Goal: Information Seeking & Learning: Check status

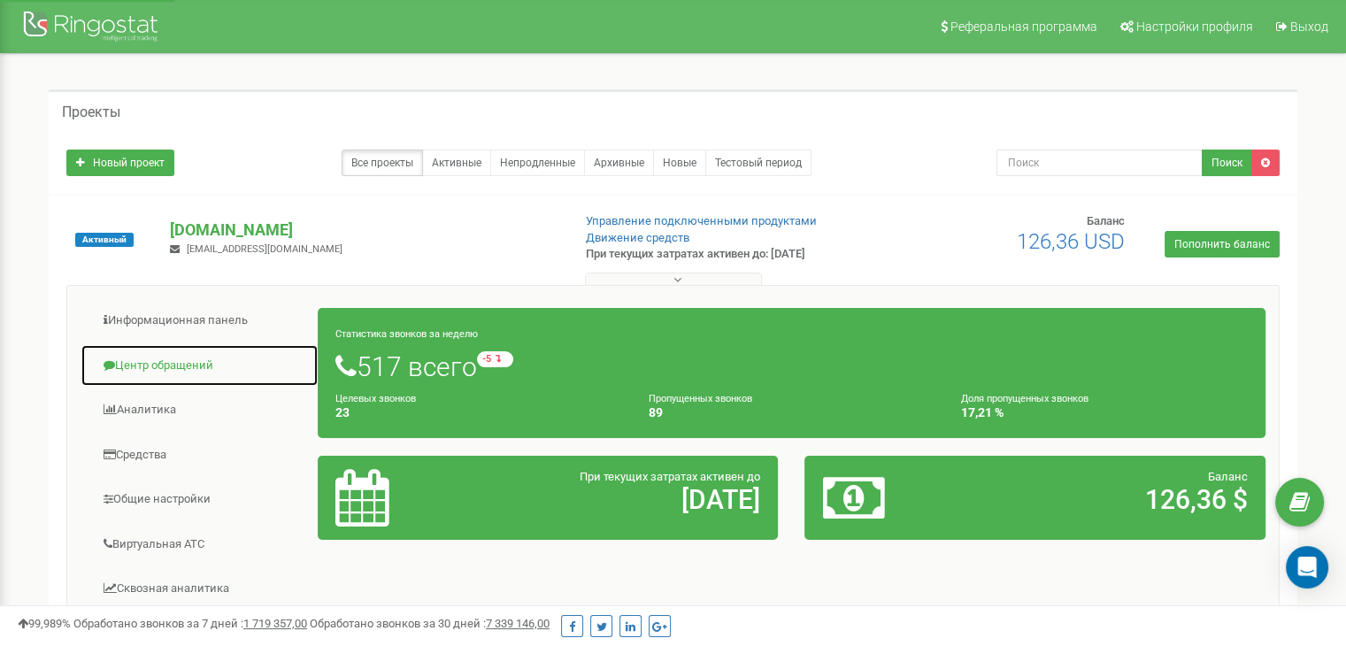
click at [179, 365] on link "Центр обращений" at bounding box center [200, 365] width 238 height 43
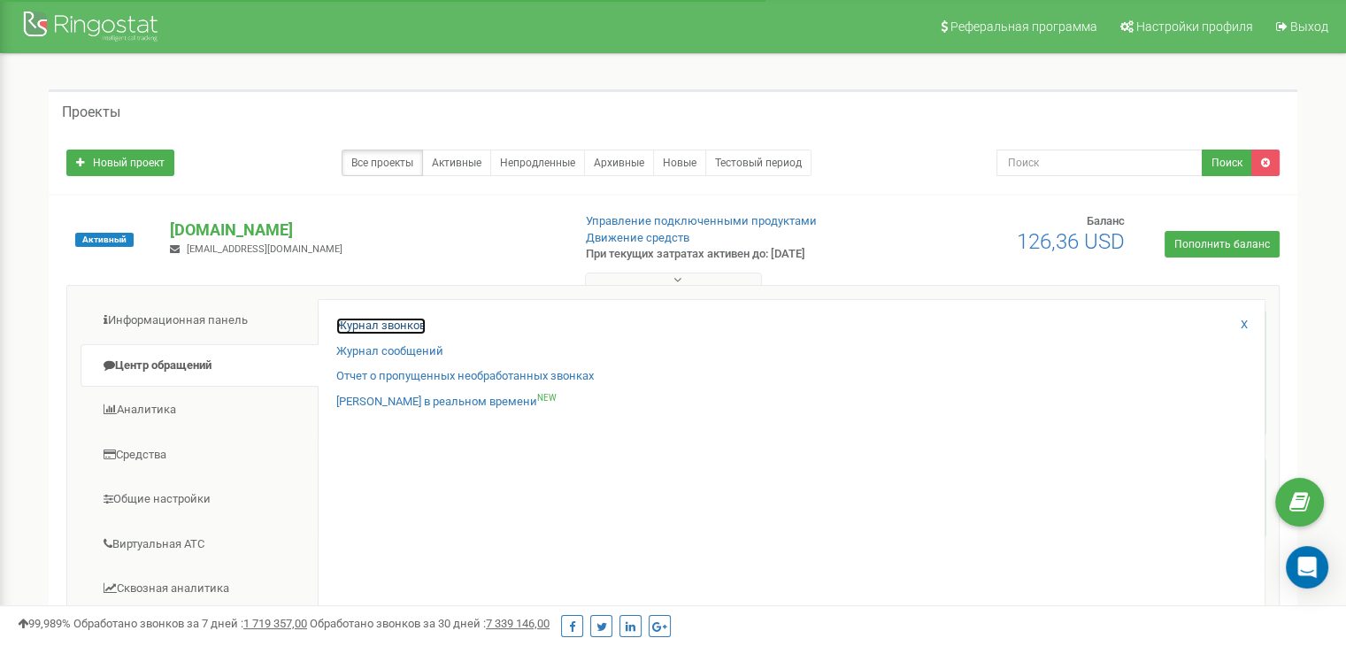
click at [365, 325] on link "Журнал звонков" at bounding box center [380, 326] width 89 height 17
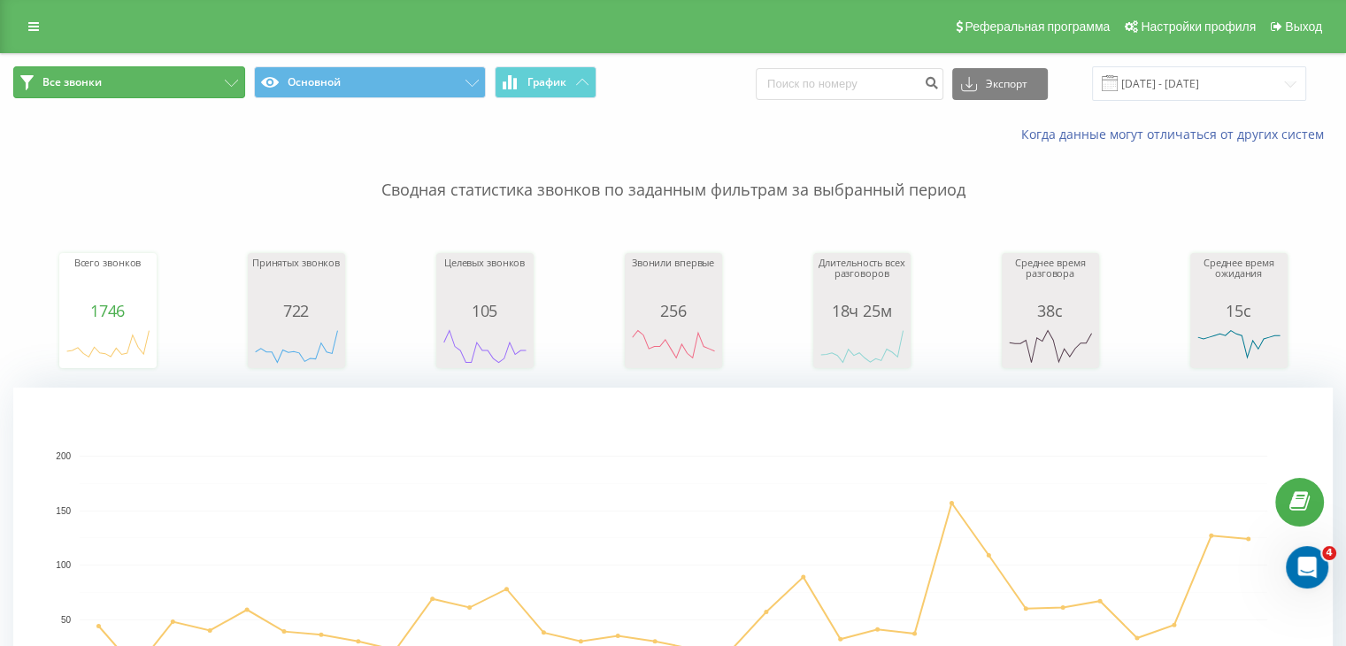
click at [154, 79] on button "Все звонки" at bounding box center [129, 82] width 232 height 32
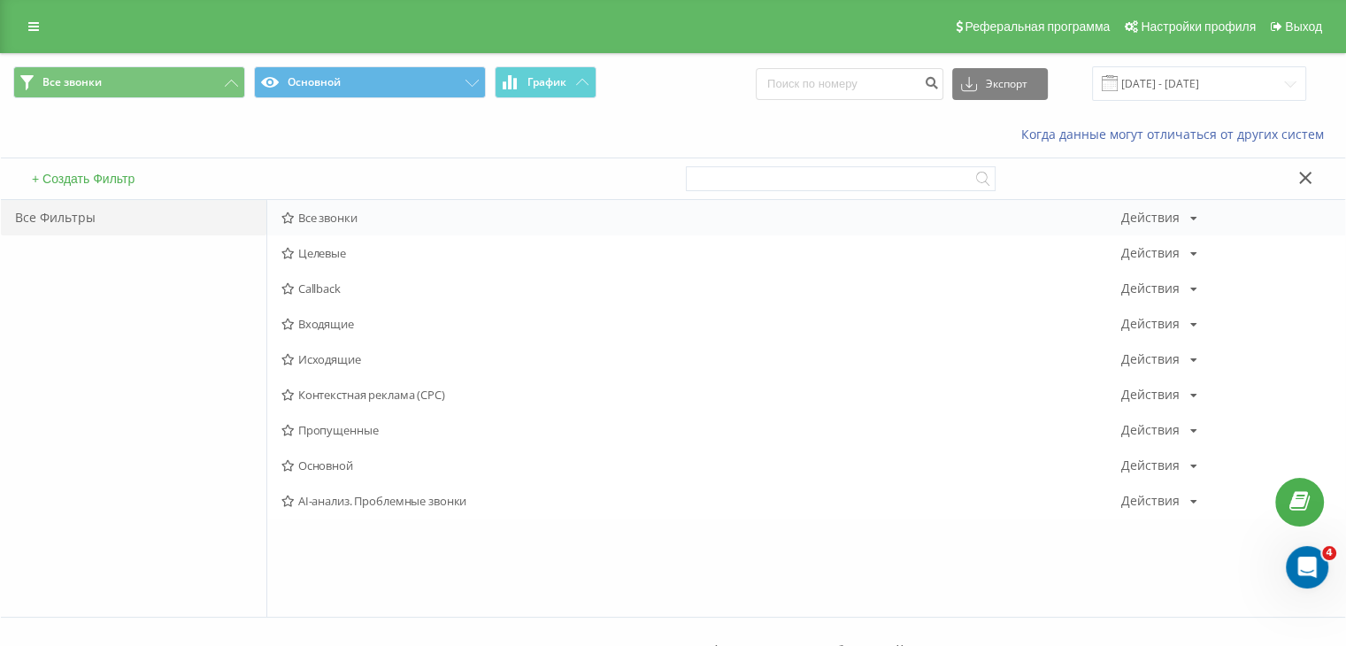
click at [304, 213] on span "Все звонки" at bounding box center [701, 217] width 840 height 12
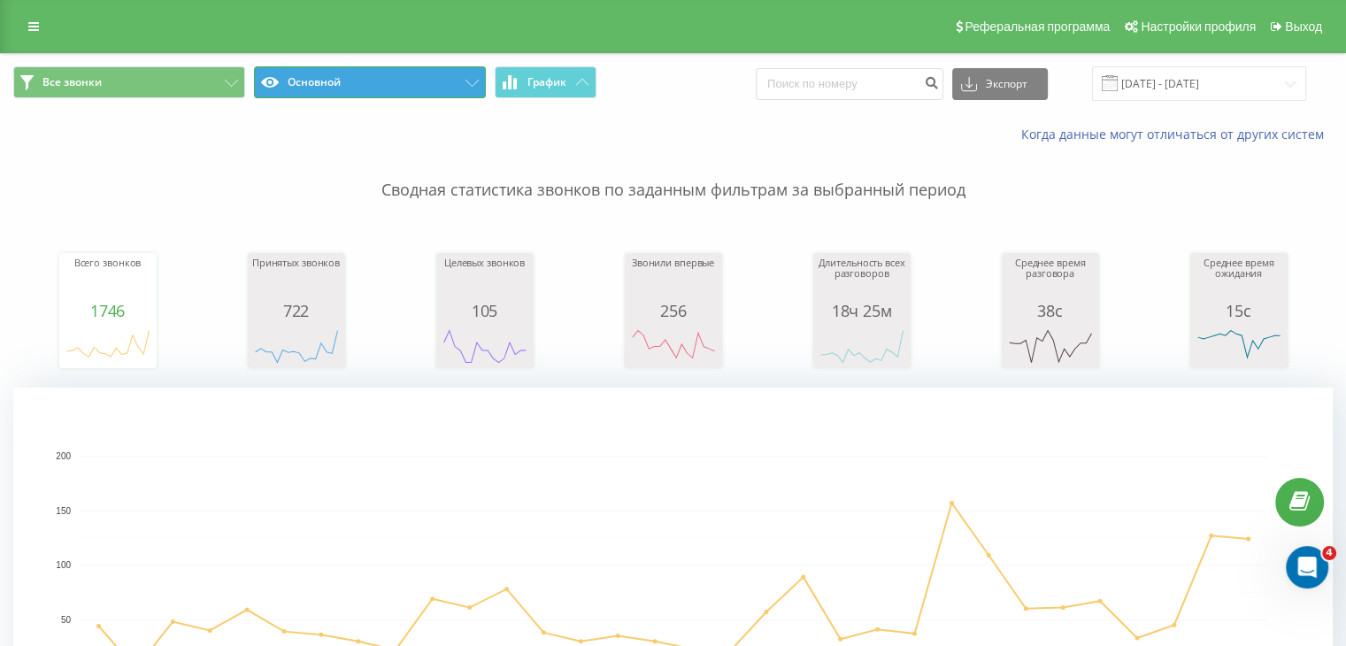
click at [378, 87] on button "Основной" at bounding box center [370, 82] width 232 height 32
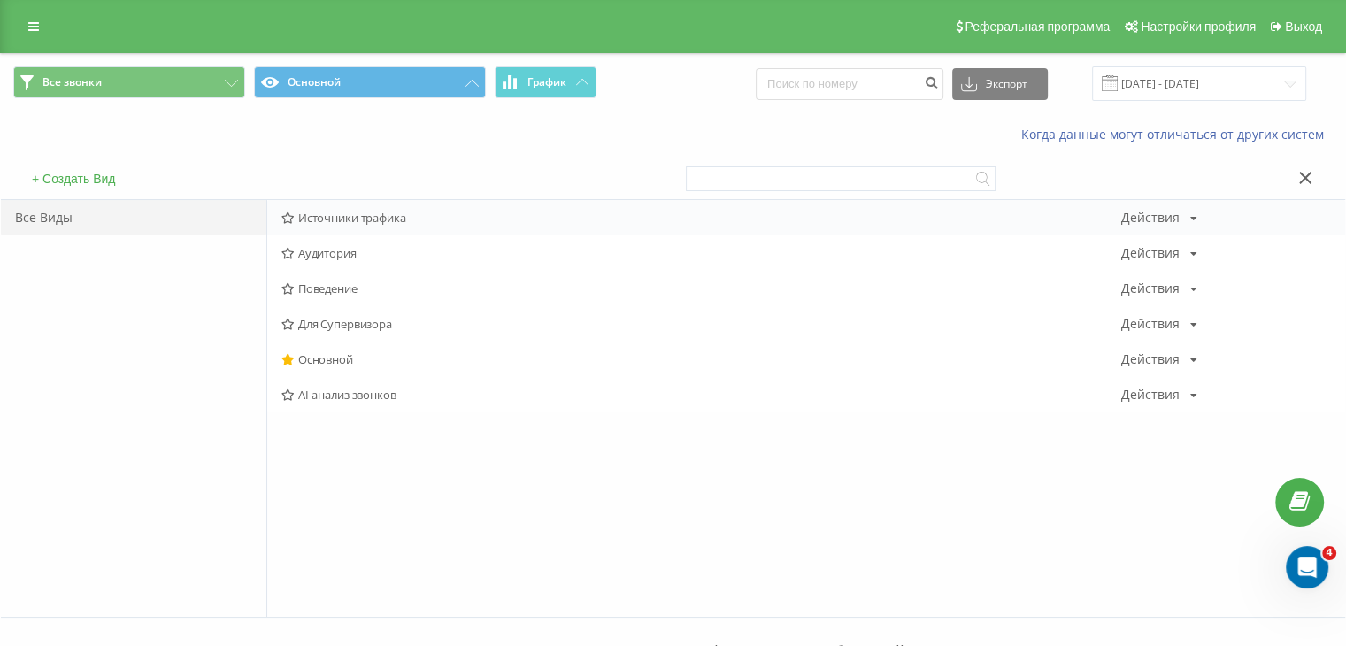
click at [388, 217] on span "Источники трафика" at bounding box center [701, 217] width 840 height 12
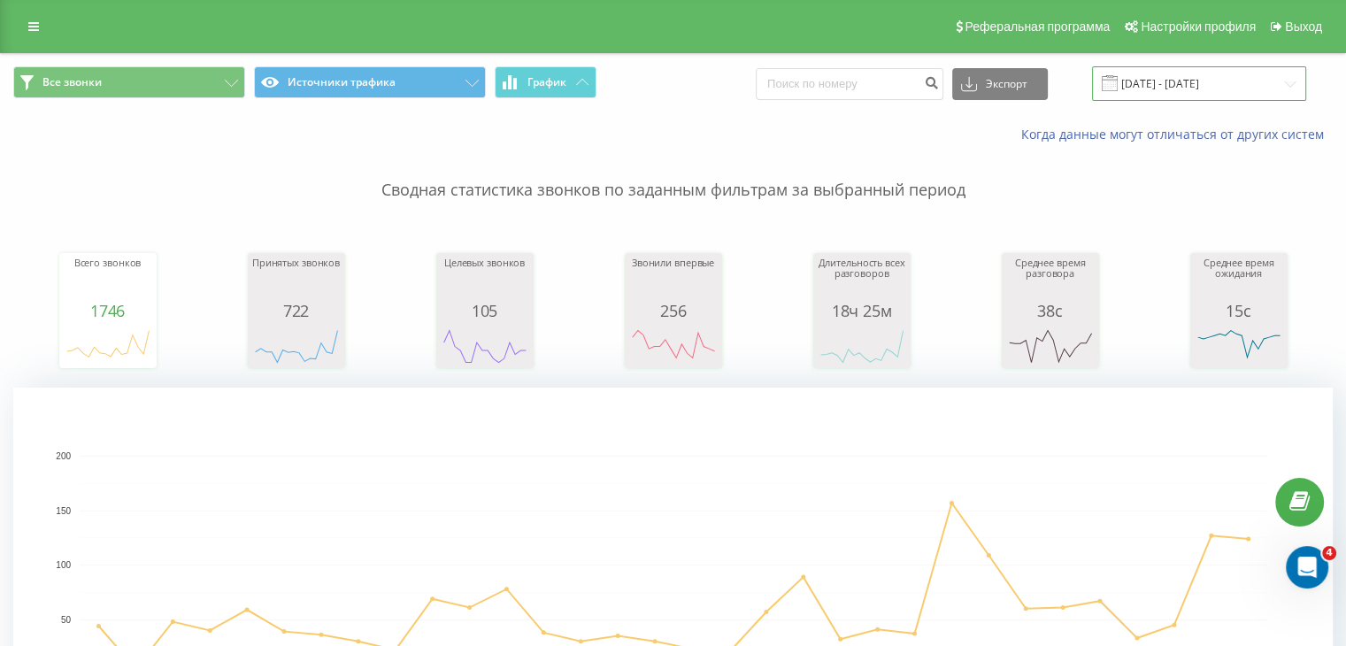
click at [1184, 79] on input "[DATE] - [DATE]" at bounding box center [1199, 83] width 214 height 35
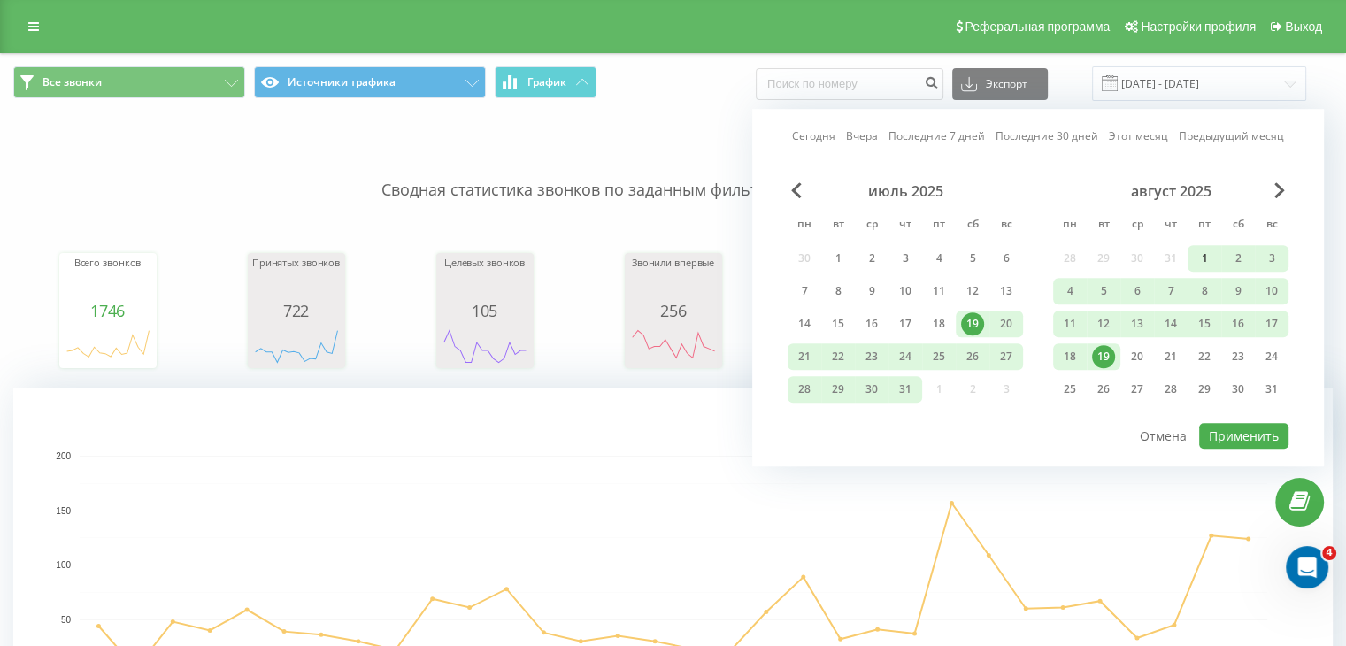
click at [1197, 257] on div "1" at bounding box center [1204, 258] width 23 height 23
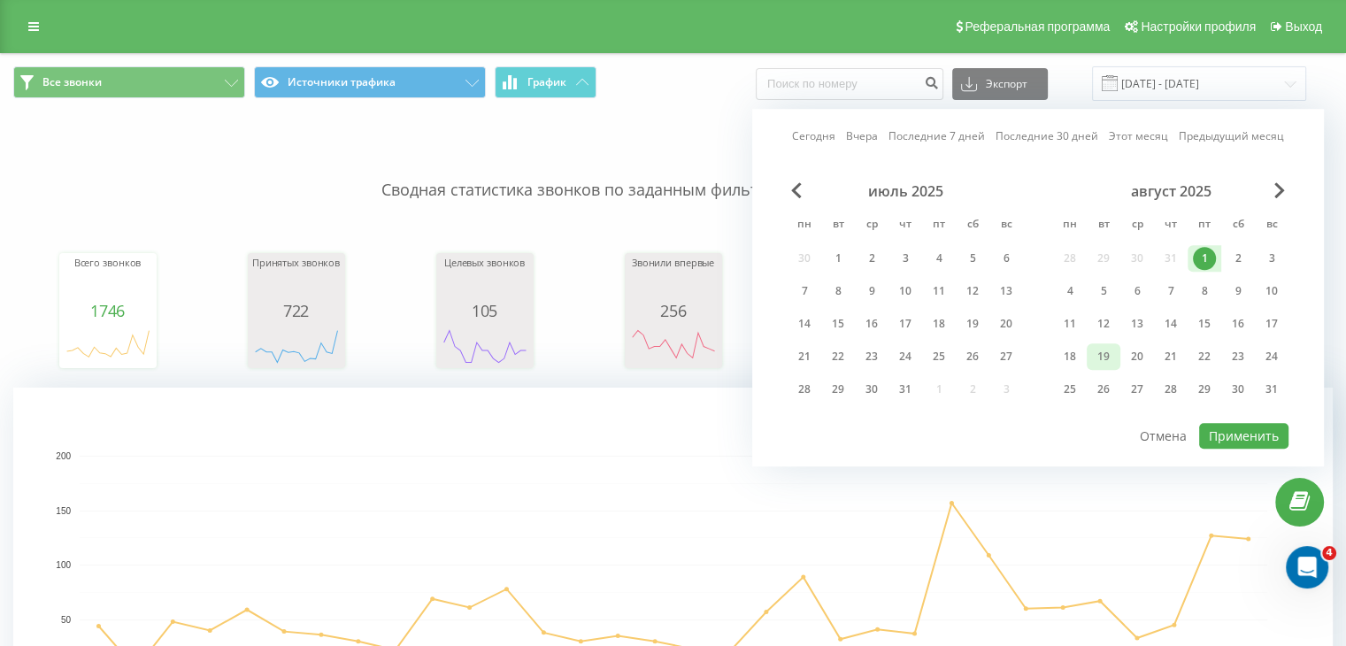
click at [1104, 355] on div "19" at bounding box center [1103, 356] width 23 height 23
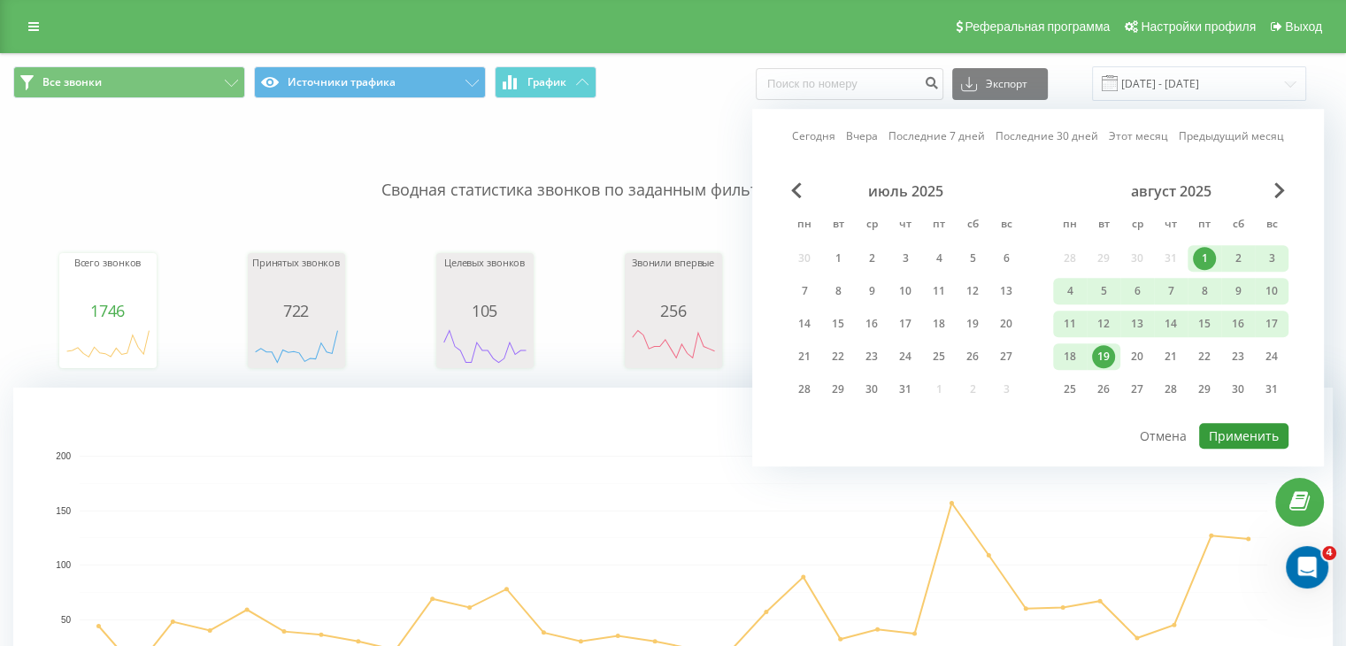
click at [1239, 428] on button "Применить" at bounding box center [1243, 436] width 89 height 26
type input "[DATE] - [DATE]"
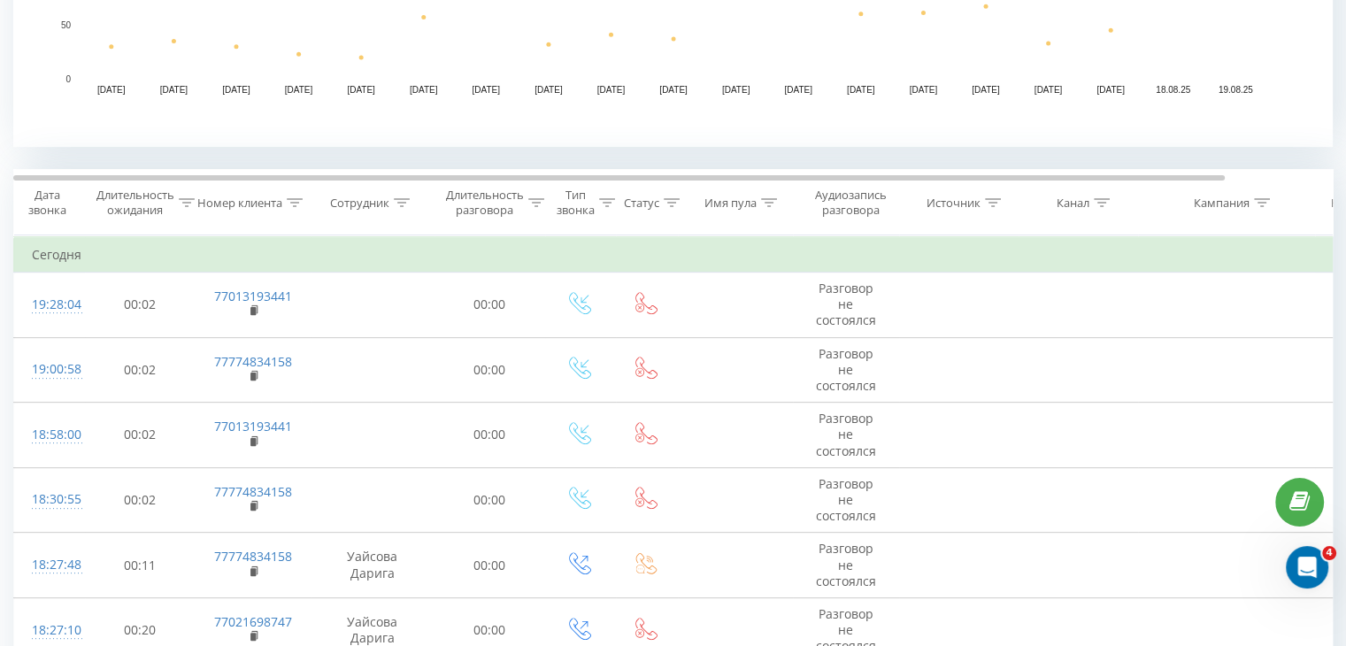
scroll to position [708, 0]
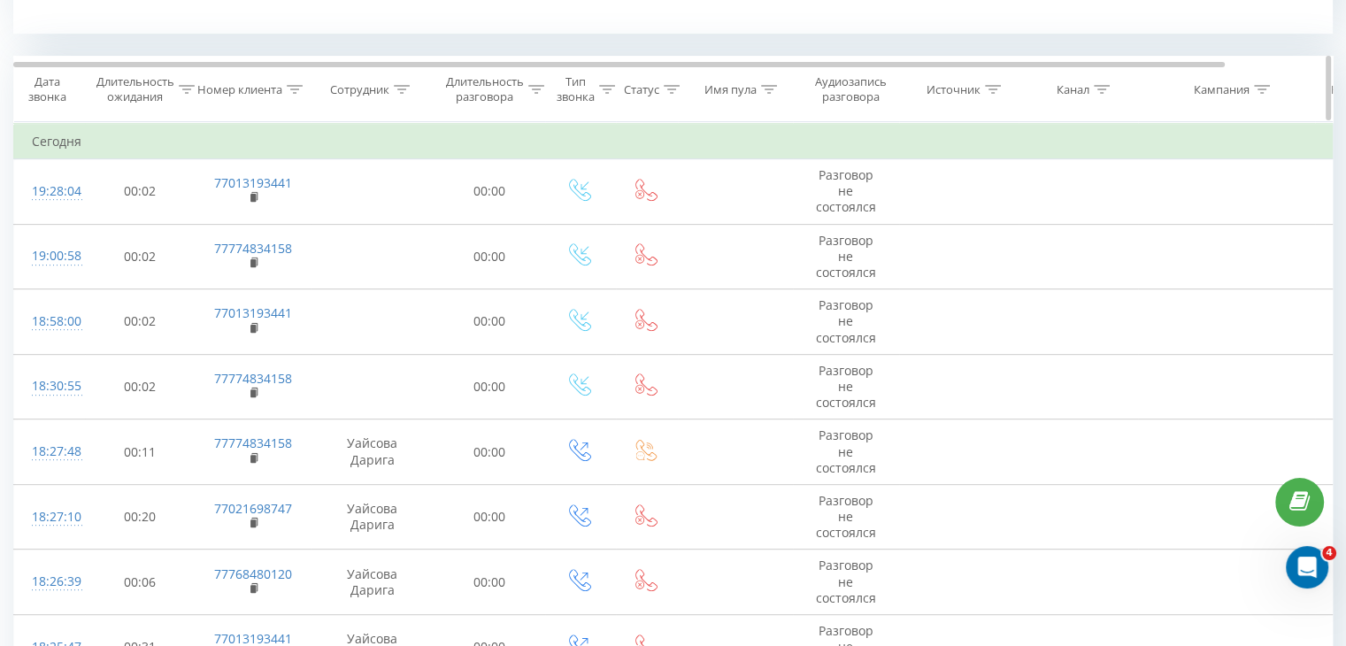
click at [402, 88] on icon at bounding box center [402, 89] width 16 height 9
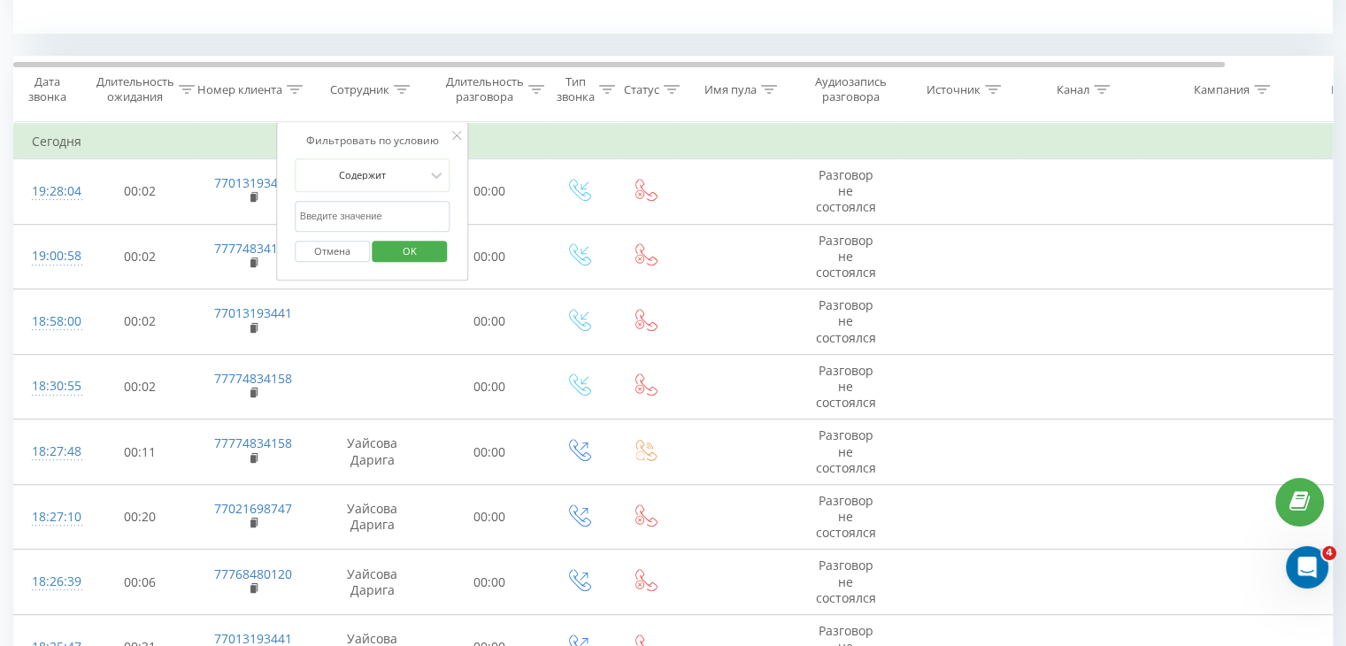
click at [365, 210] on input "text" at bounding box center [373, 216] width 156 height 31
type input "Азиза"
click at [415, 245] on span "OK" at bounding box center [410, 250] width 50 height 27
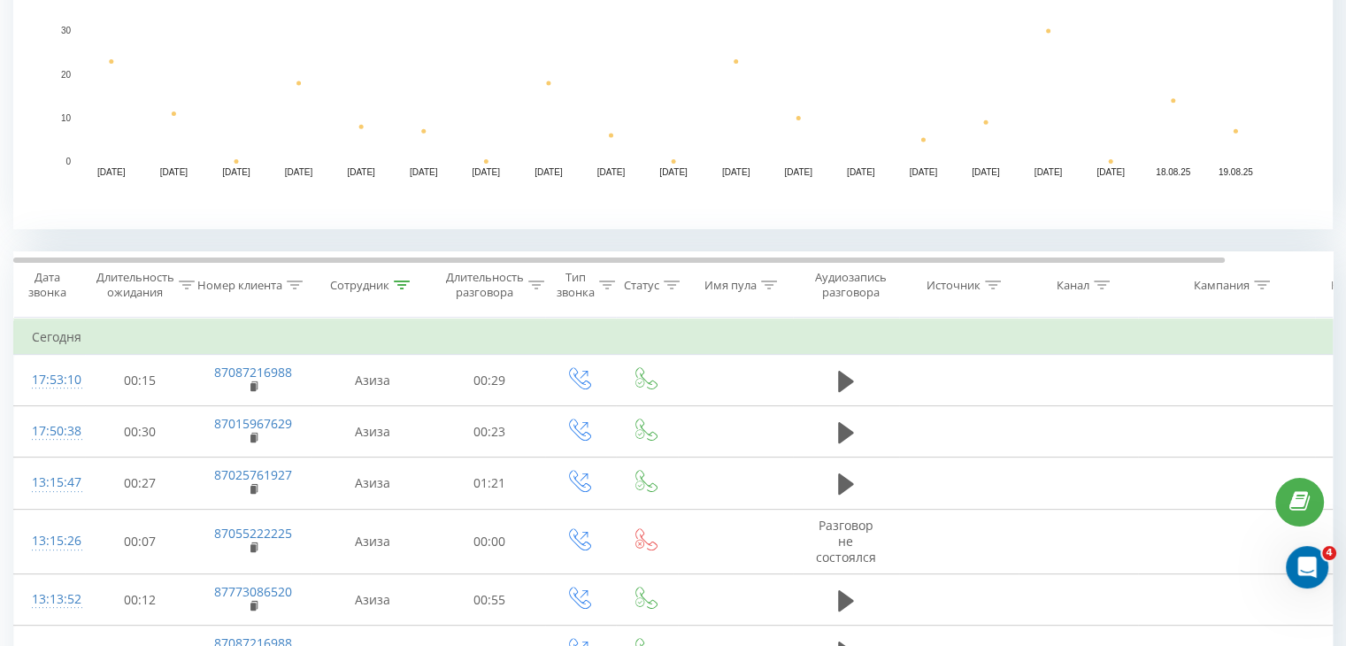
scroll to position [513, 0]
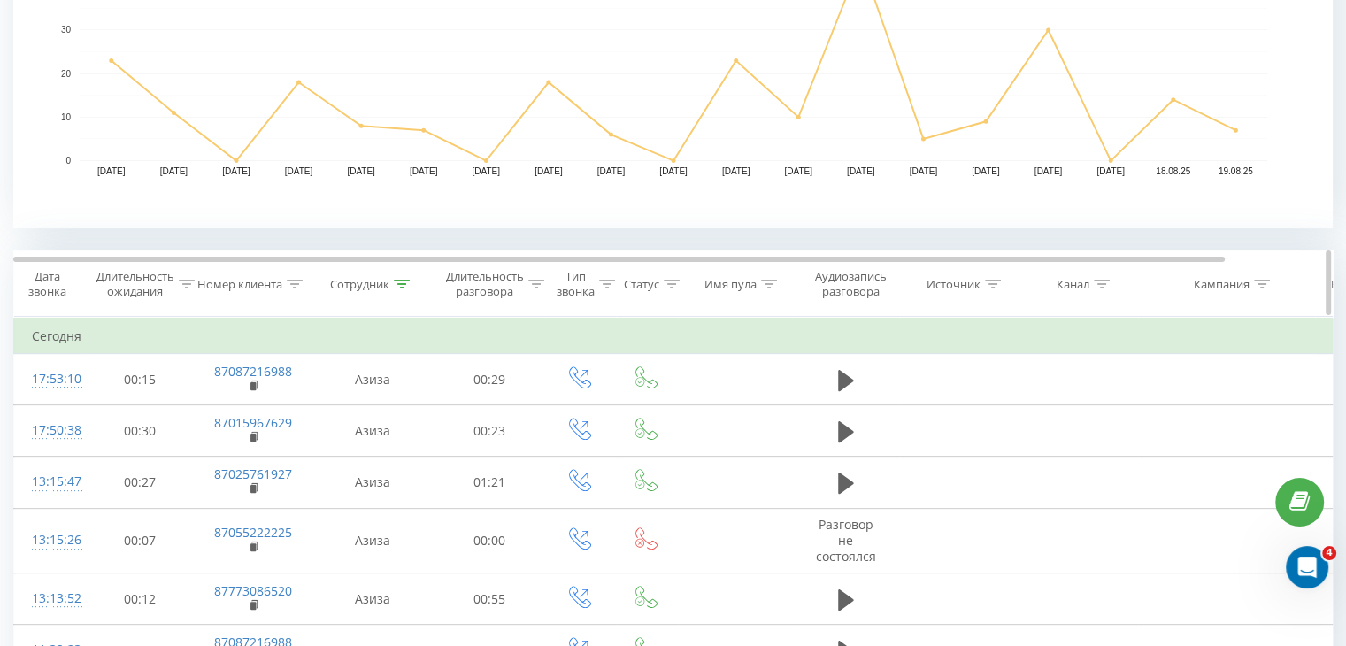
click at [534, 284] on icon at bounding box center [536, 284] width 16 height 9
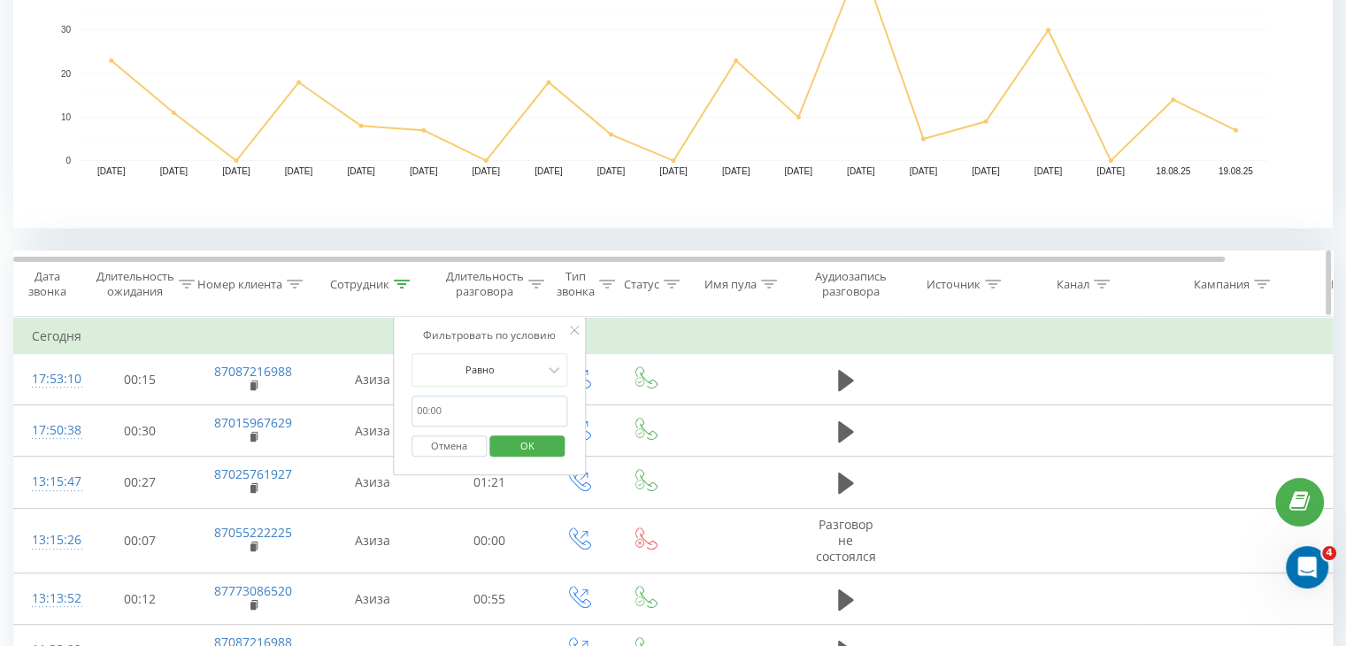
click at [534, 285] on icon at bounding box center [536, 284] width 16 height 9
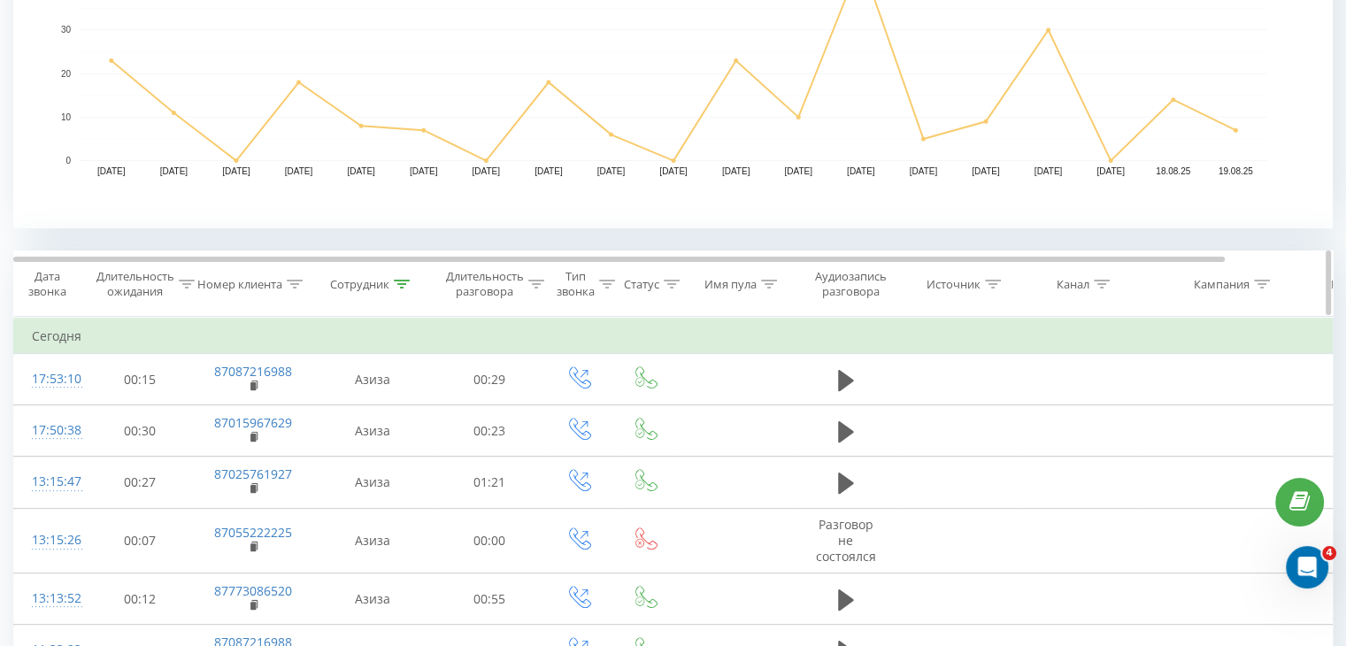
click at [598, 284] on div "Тип звонка" at bounding box center [586, 284] width 58 height 30
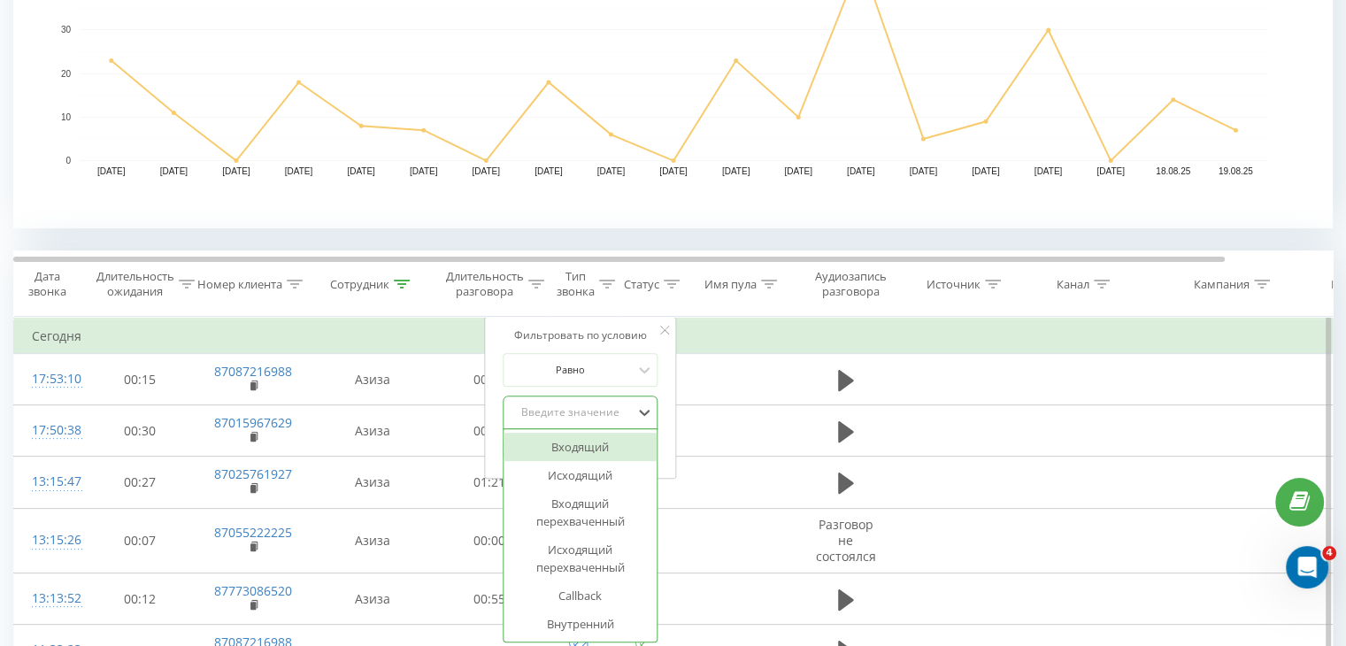
click at [571, 405] on div "Введите значение" at bounding box center [571, 412] width 126 height 14
click at [581, 473] on div "Исходящий" at bounding box center [581, 475] width 154 height 28
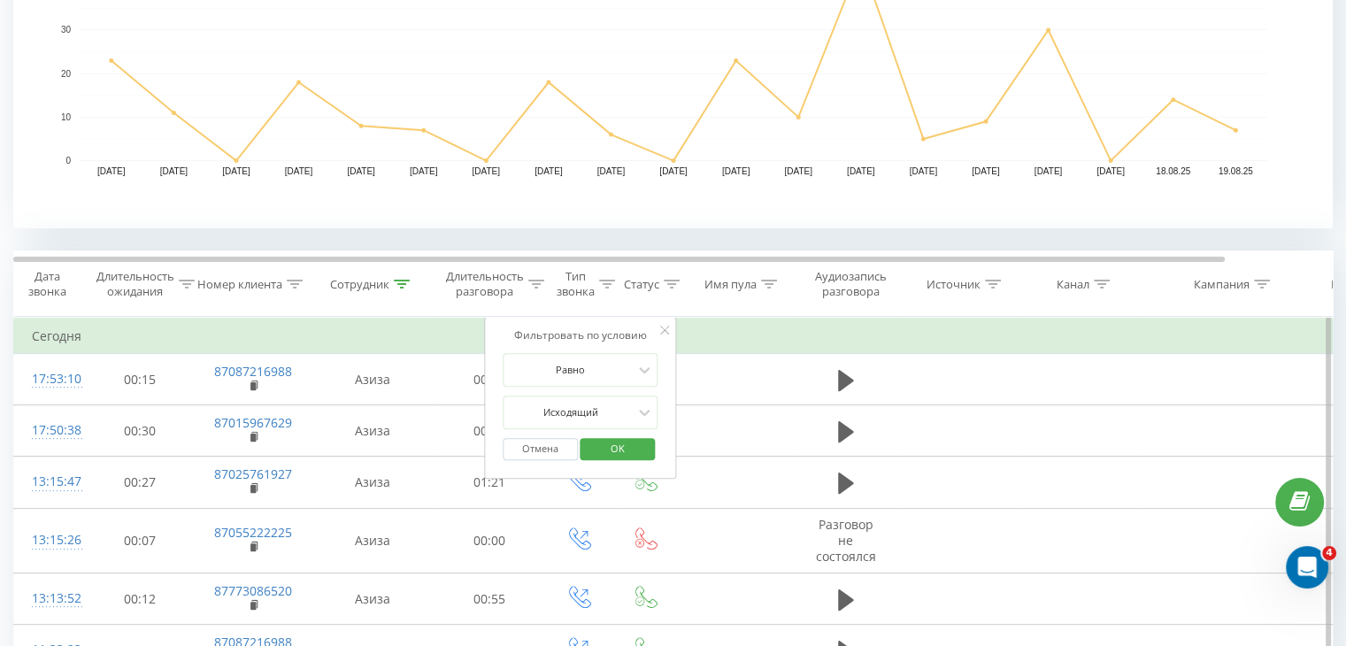
click at [625, 449] on span "OK" at bounding box center [618, 447] width 50 height 27
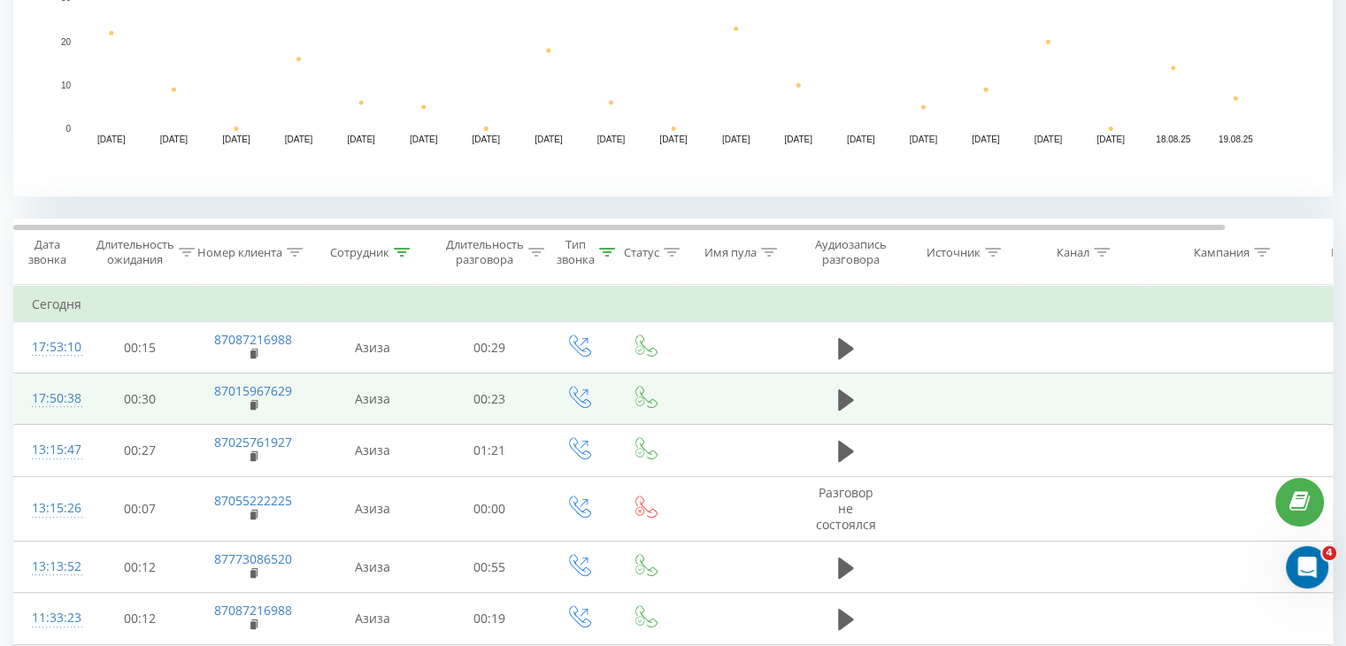
scroll to position [531, 0]
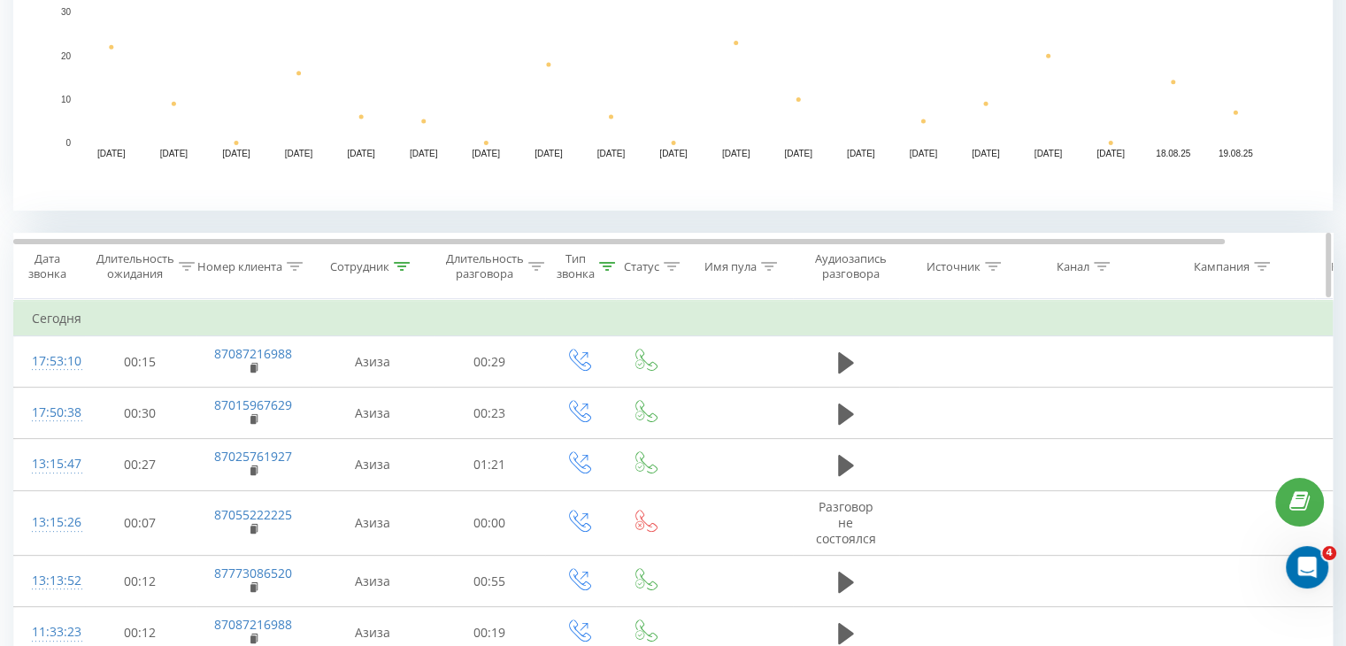
click at [528, 263] on icon at bounding box center [536, 266] width 16 height 9
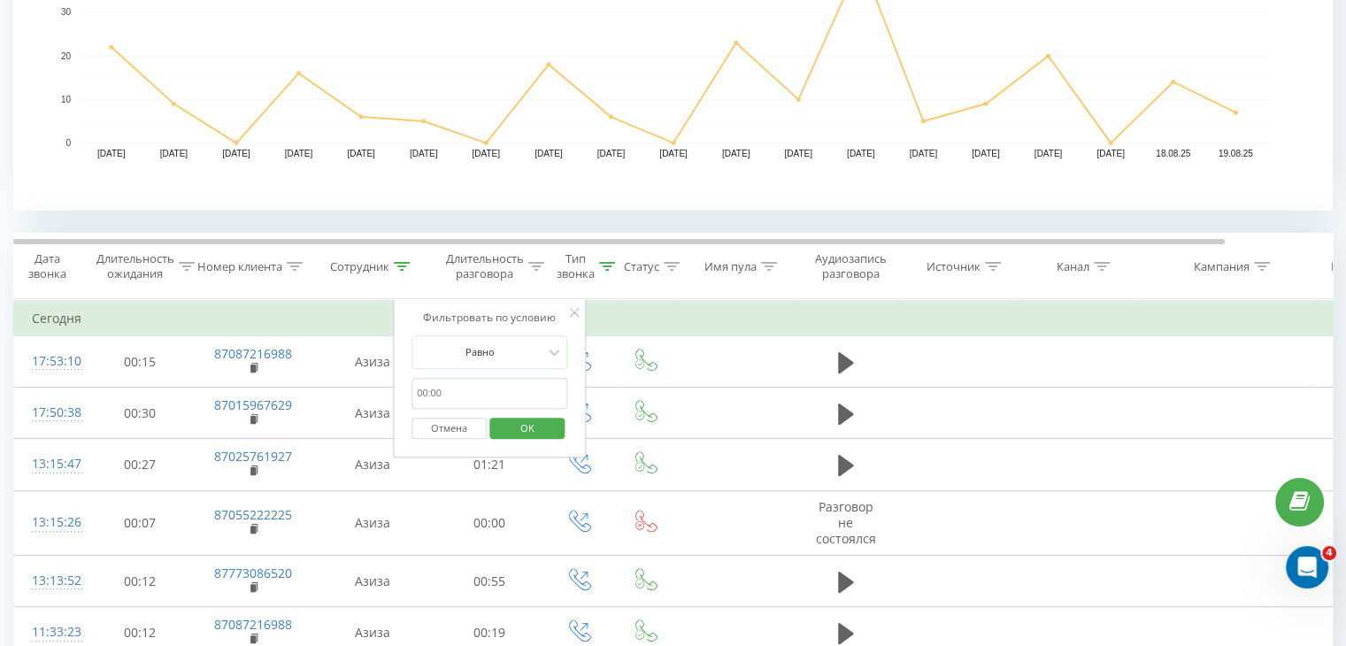
click at [463, 395] on input "text" at bounding box center [489, 393] width 156 height 31
type input "10"
click at [508, 356] on div at bounding box center [480, 351] width 126 height 17
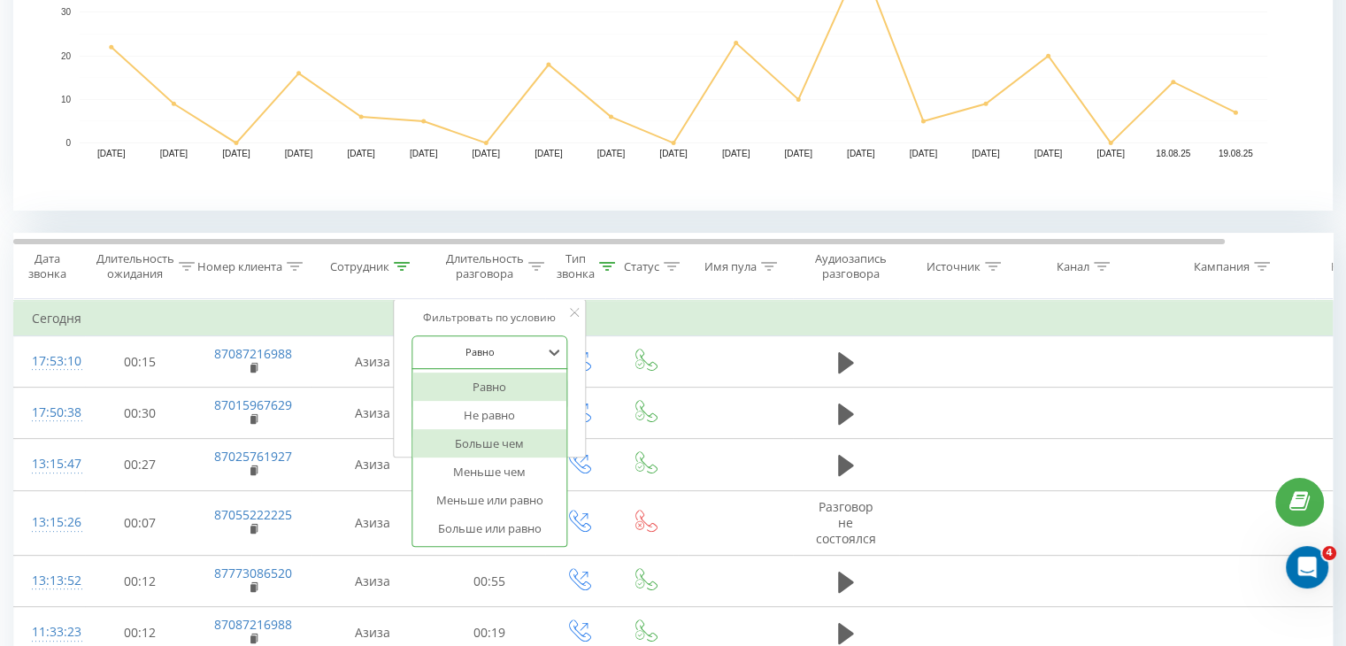
drag, startPoint x: 490, startPoint y: 436, endPoint x: 499, endPoint y: 434, distance: 9.0
click at [489, 436] on div "Больше чем" at bounding box center [489, 443] width 154 height 28
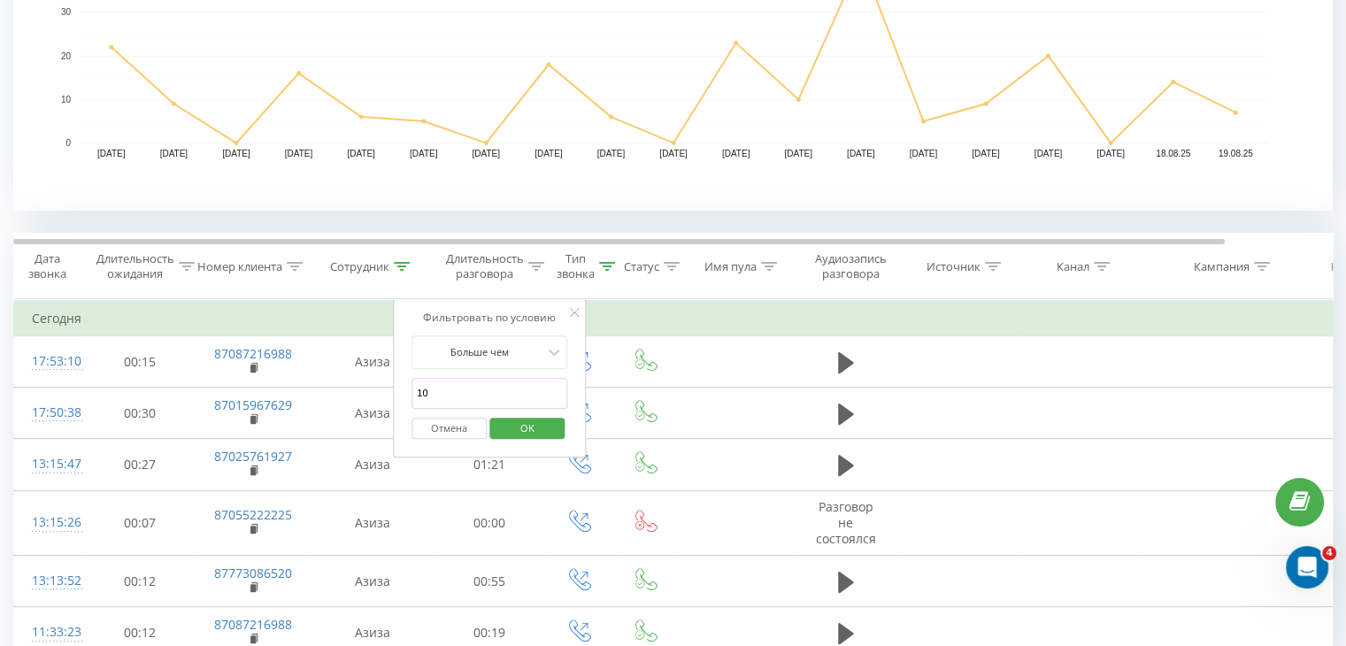
click at [537, 433] on span "OK" at bounding box center [528, 427] width 50 height 27
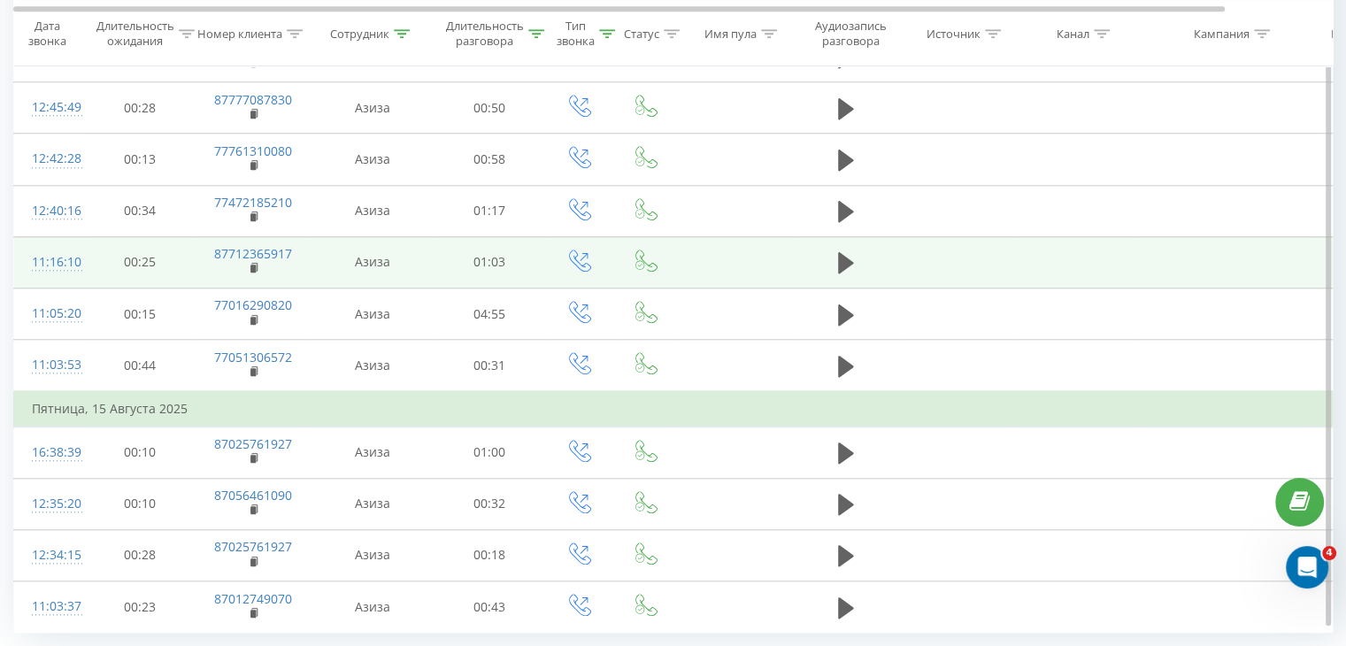
scroll to position [1675, 0]
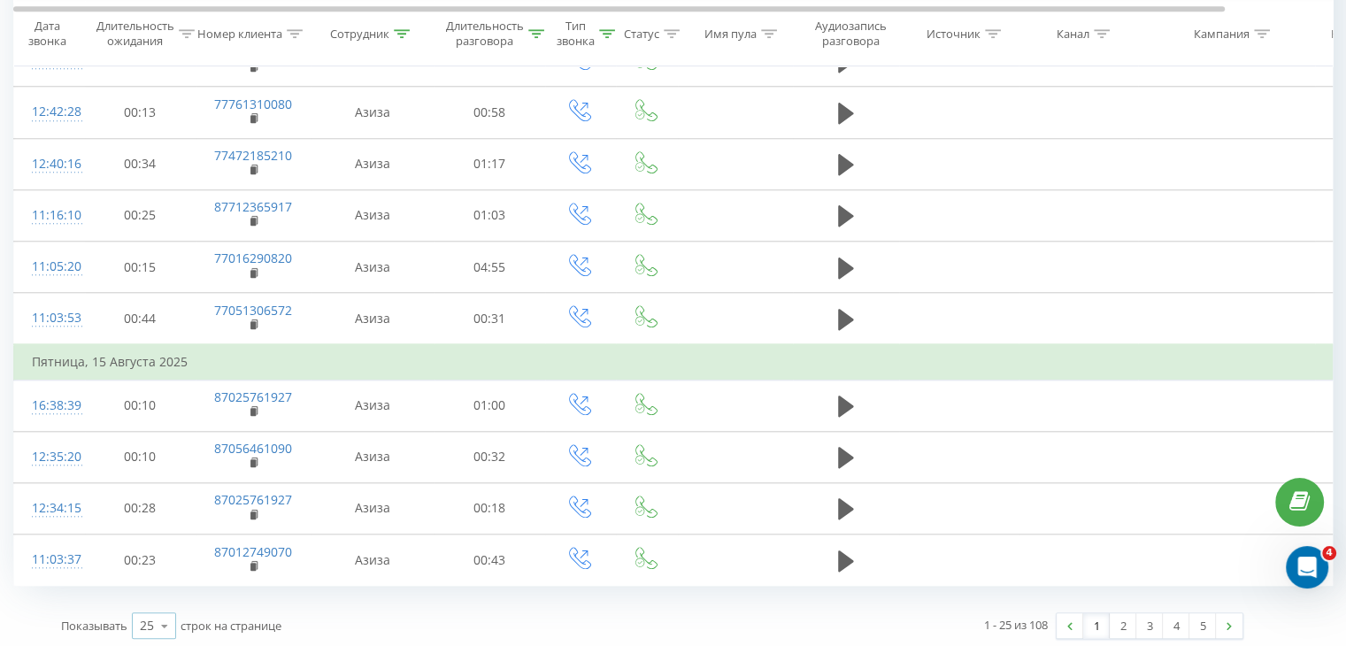
click at [142, 619] on div "25" at bounding box center [147, 626] width 14 height 18
click at [169, 595] on div "100" at bounding box center [154, 601] width 42 height 26
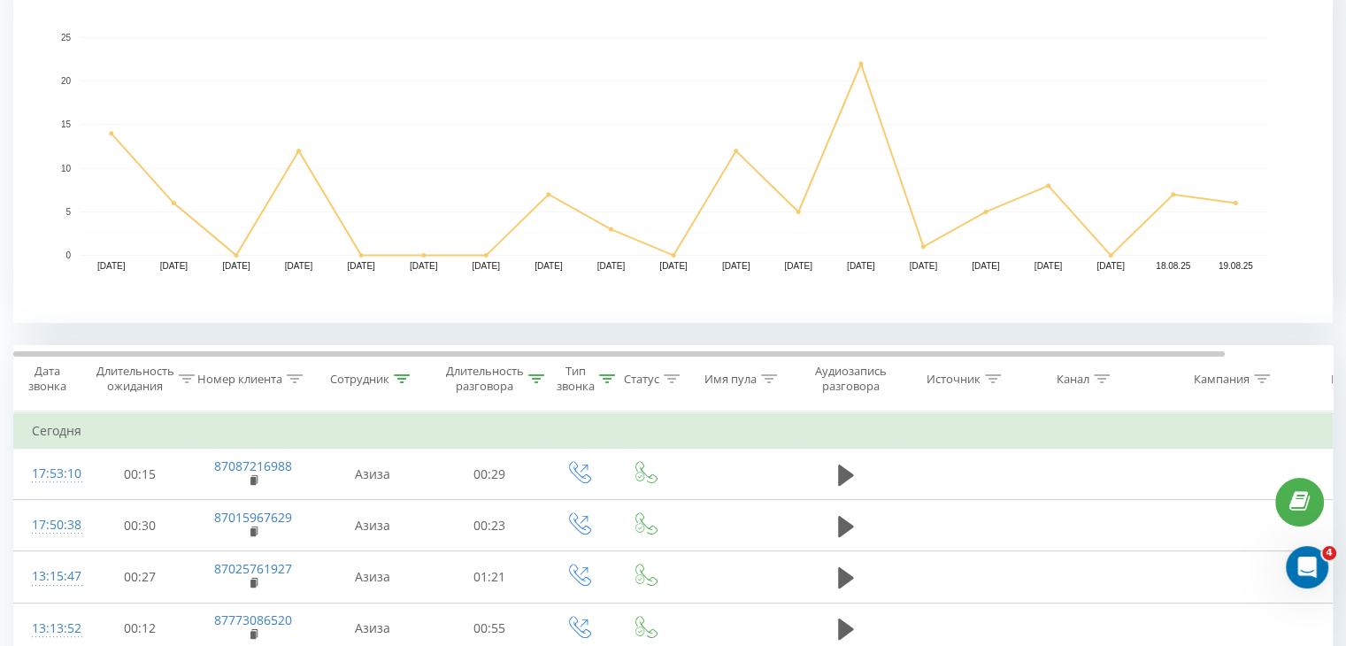
scroll to position [619, 0]
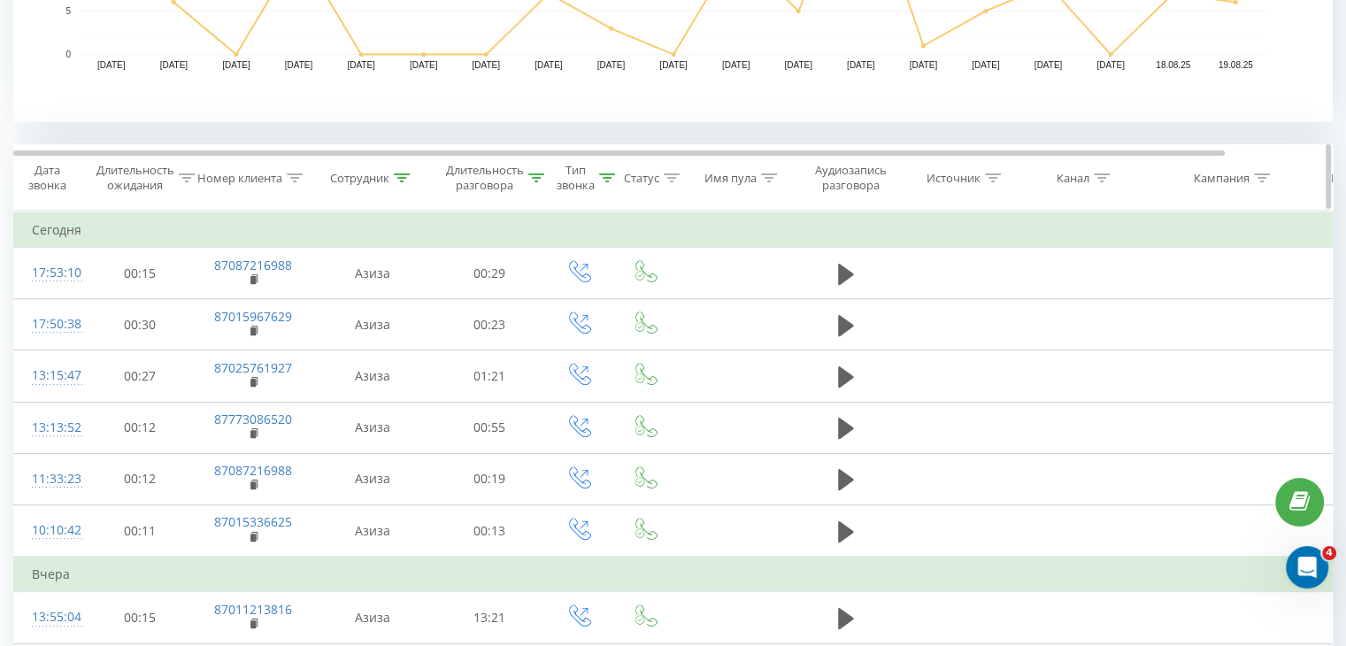
click at [404, 178] on icon at bounding box center [402, 177] width 16 height 9
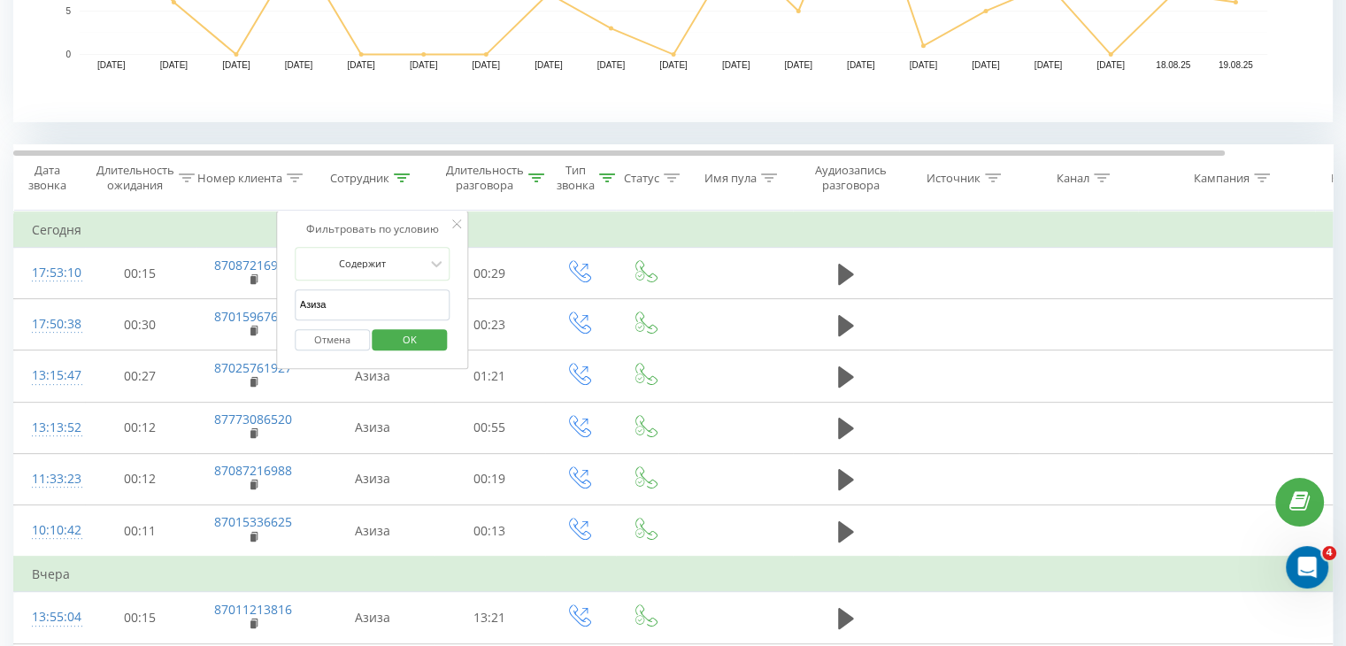
click at [352, 294] on input "Азиза" at bounding box center [373, 304] width 156 height 31
click at [390, 336] on span "OK" at bounding box center [410, 339] width 50 height 27
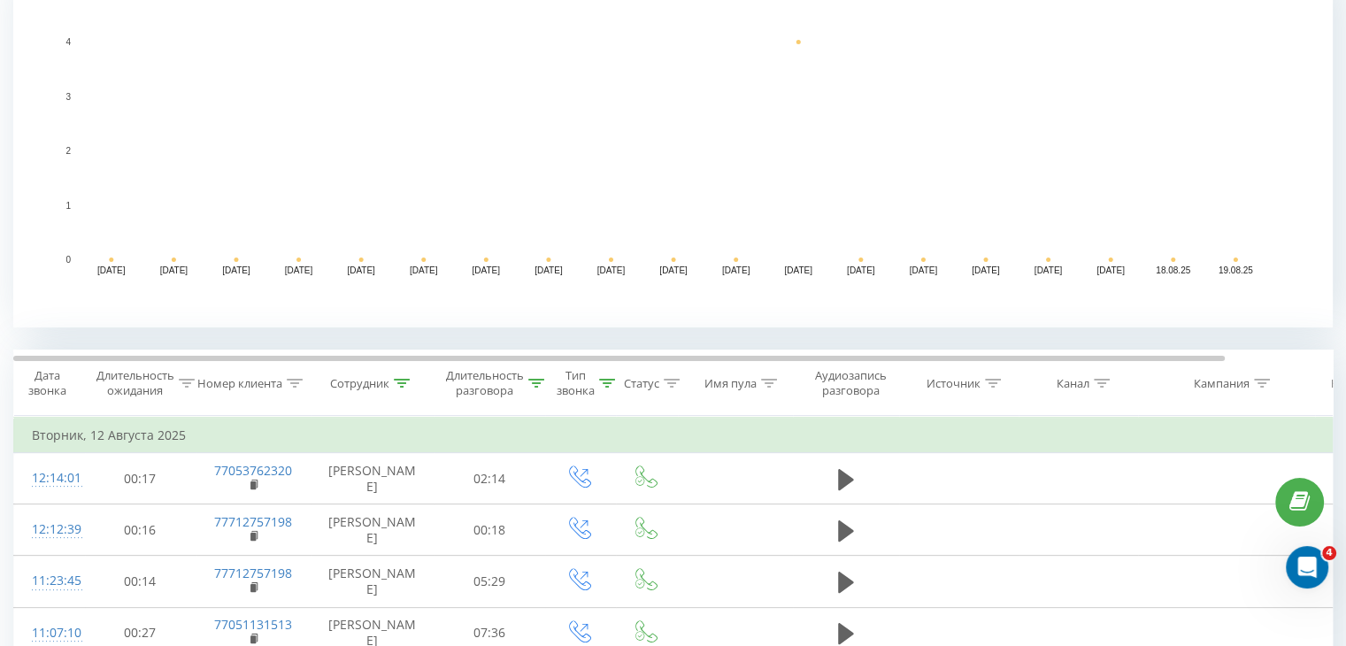
scroll to position [382, 0]
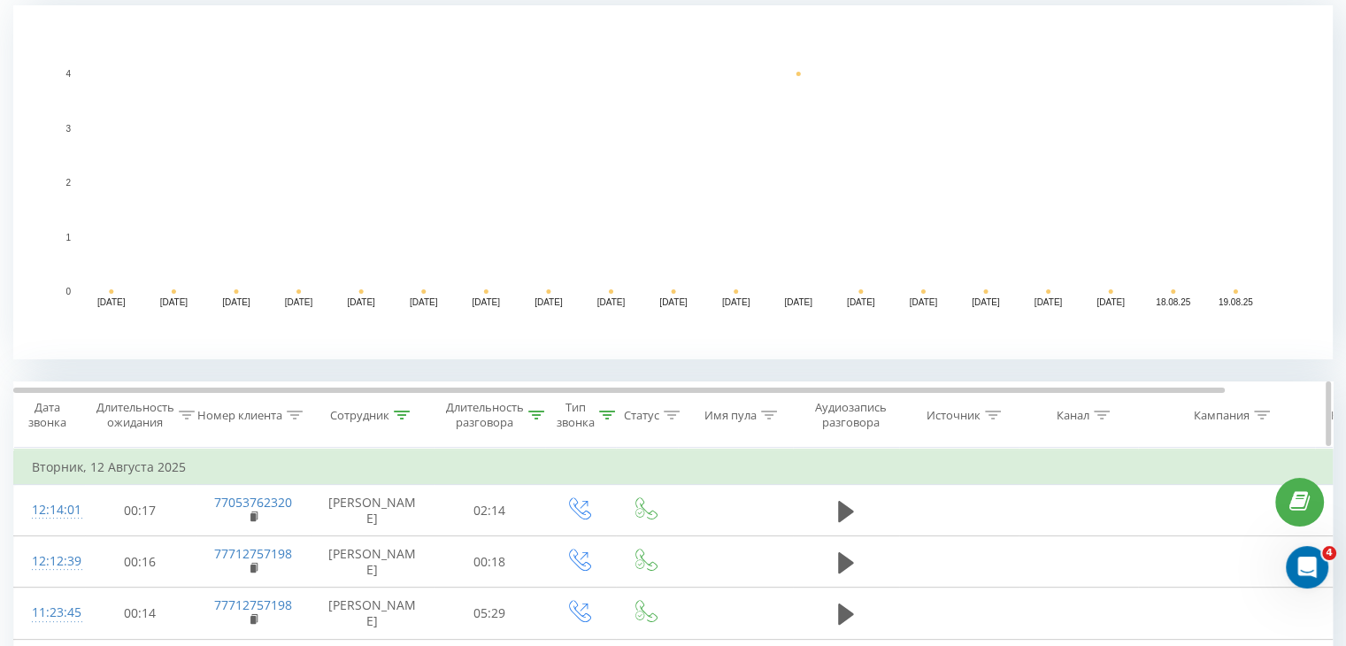
click at [538, 411] on icon at bounding box center [536, 415] width 16 height 9
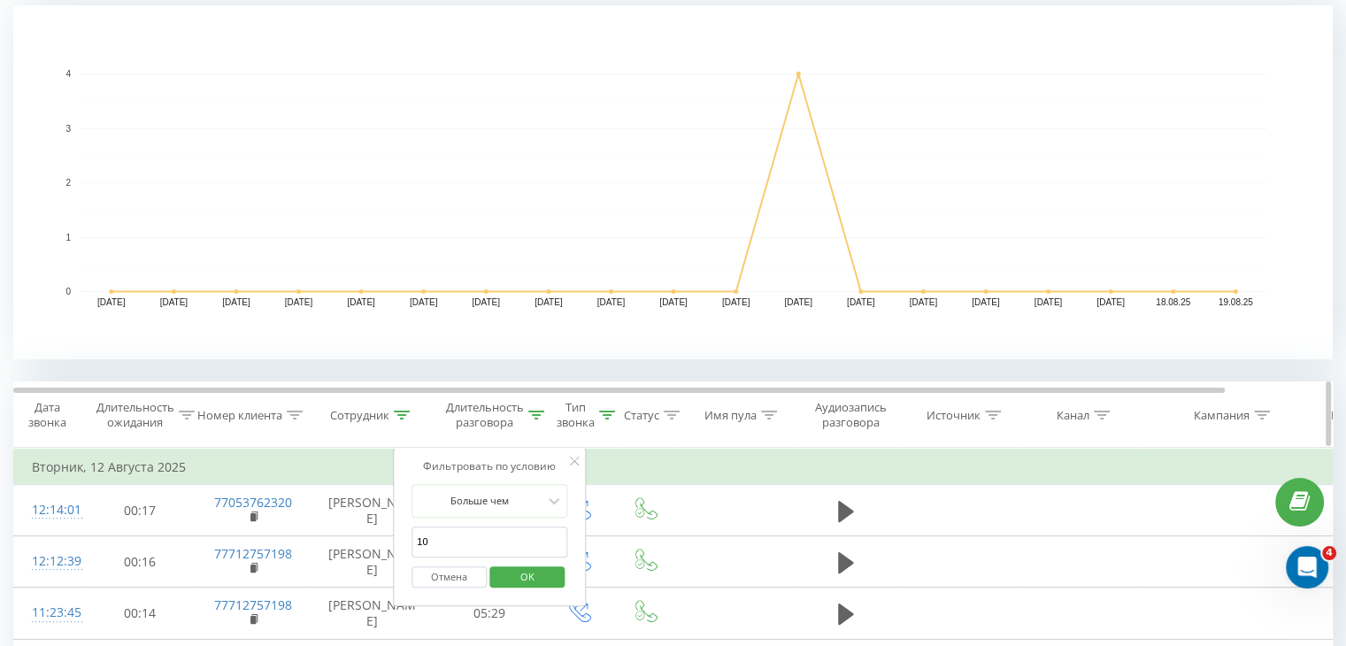
click at [534, 411] on icon at bounding box center [536, 415] width 16 height 9
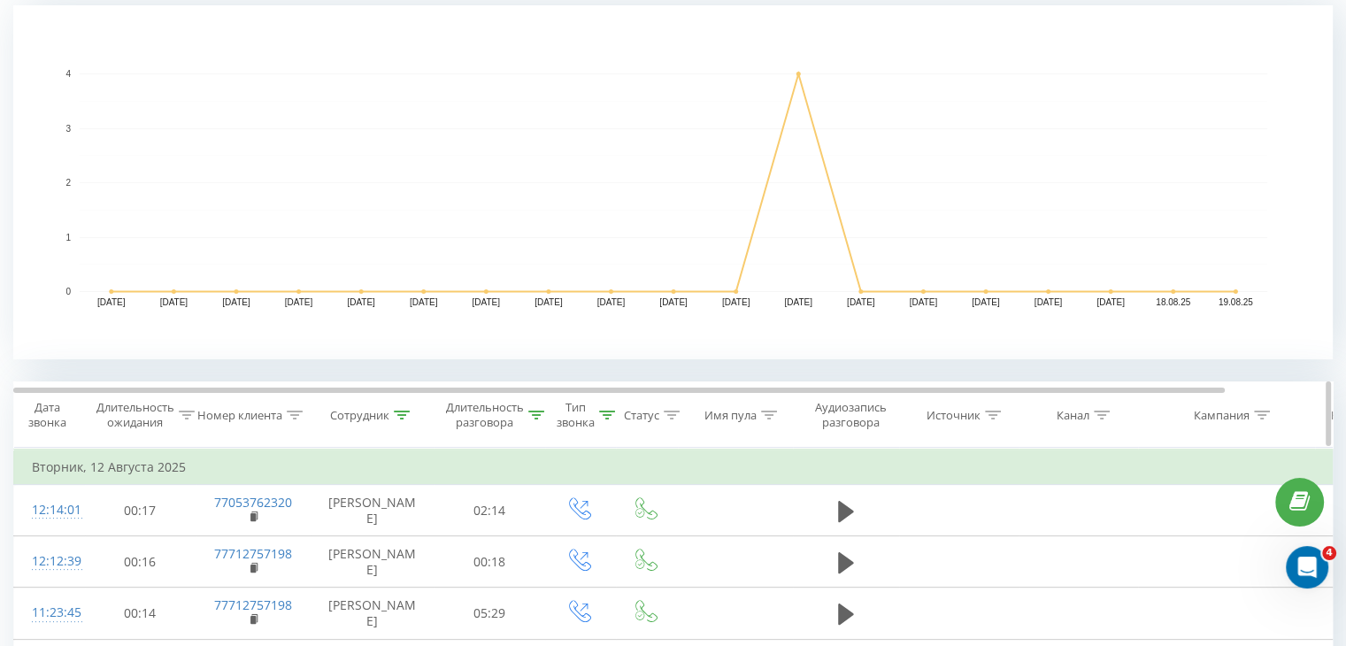
click at [395, 413] on icon at bounding box center [402, 415] width 16 height 9
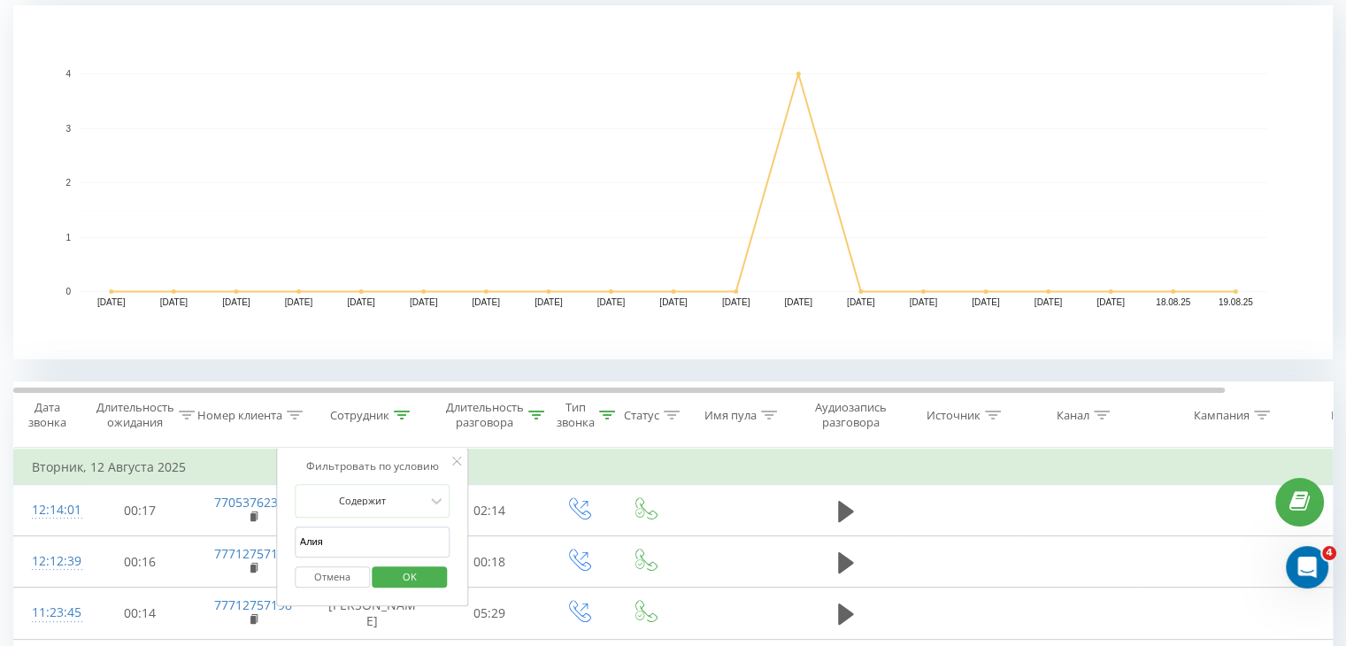
click at [373, 528] on input "Алия" at bounding box center [373, 542] width 156 height 31
click at [372, 528] on input "Алия" at bounding box center [373, 542] width 156 height 31
type input "Дарига"
click at [408, 581] on span "OK" at bounding box center [410, 576] width 50 height 27
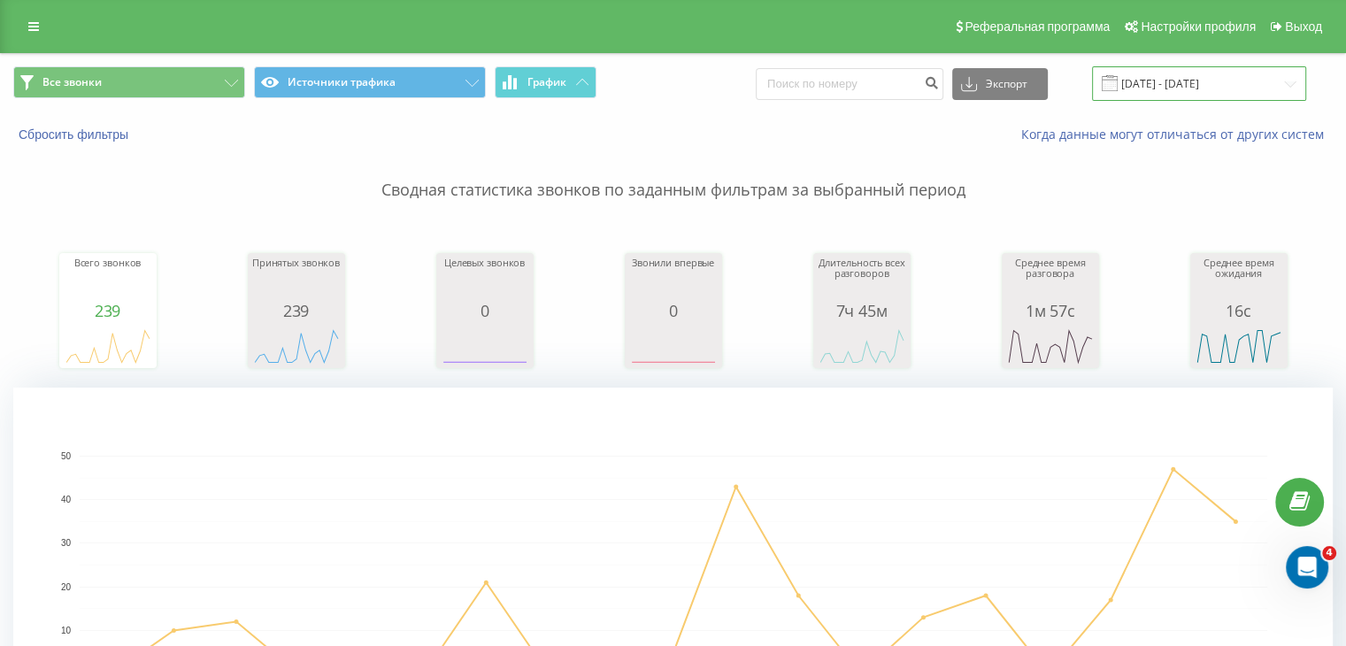
click at [1214, 78] on input "[DATE] - [DATE]" at bounding box center [1199, 83] width 214 height 35
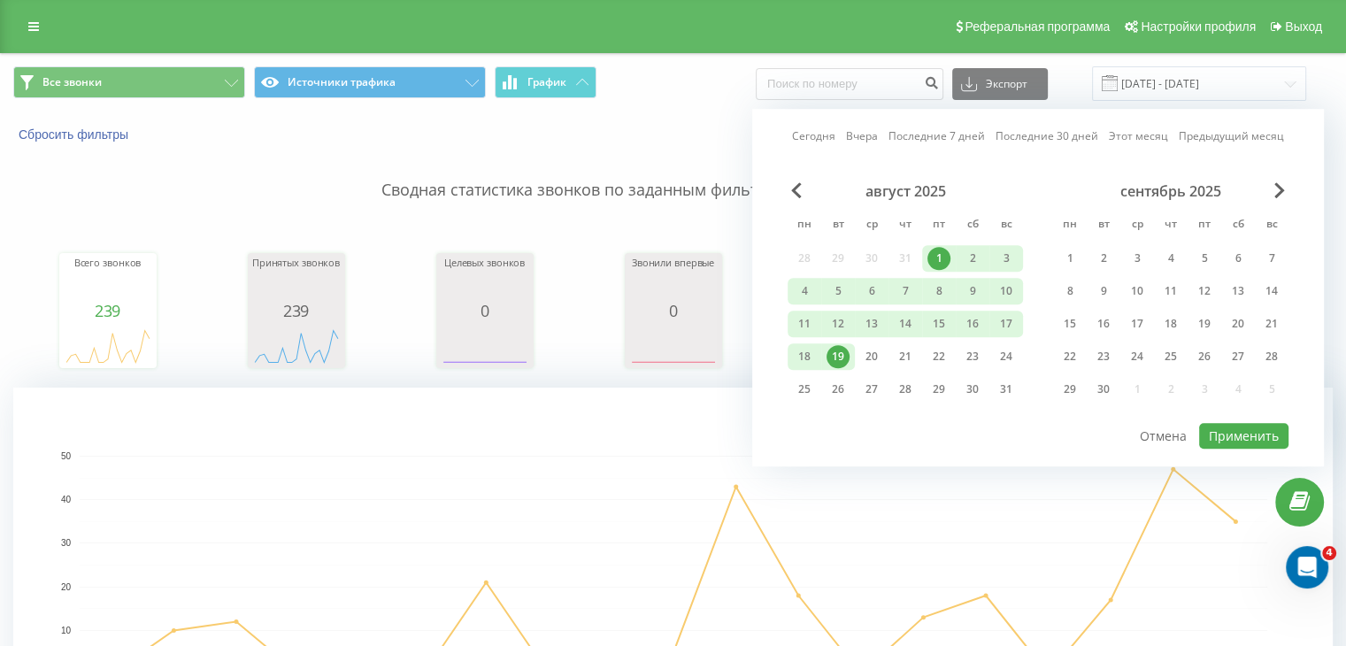
click at [803, 192] on div "август 2025" at bounding box center [905, 191] width 235 height 18
drag, startPoint x: 793, startPoint y: 194, endPoint x: 822, endPoint y: 213, distance: 35.1
click at [791, 194] on span "Previous Month" at bounding box center [796, 190] width 11 height 16
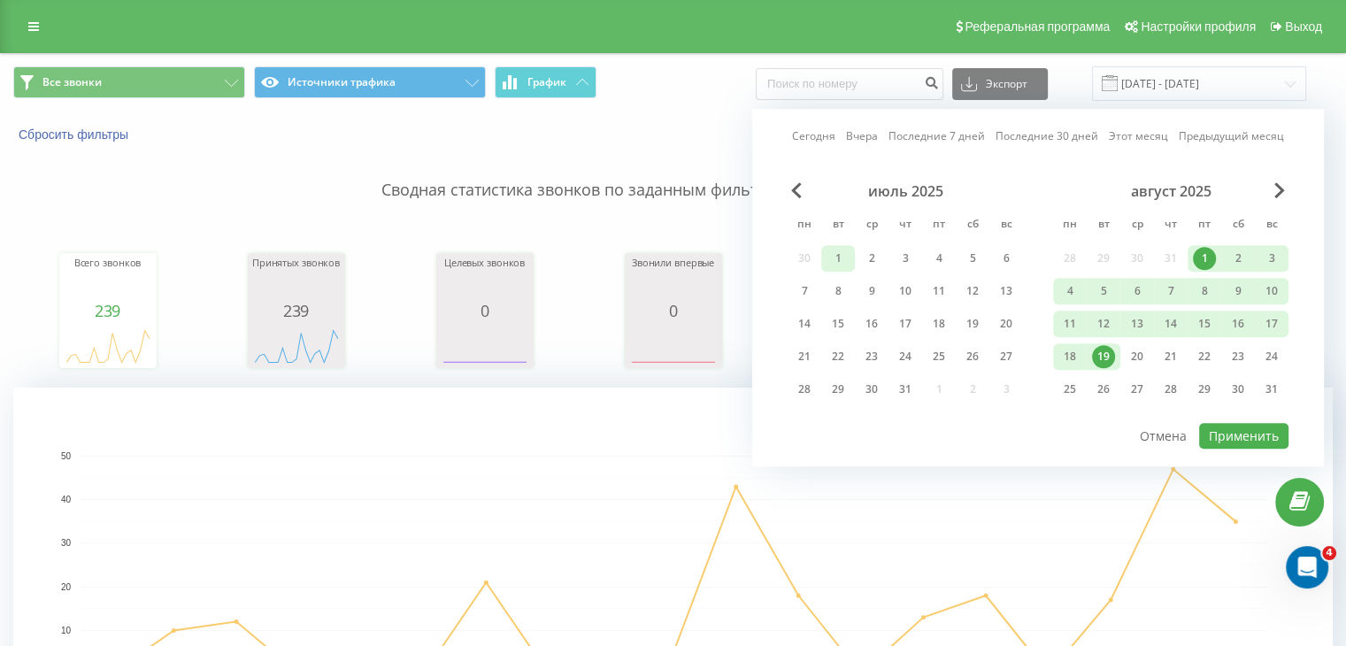
click at [839, 258] on div "1" at bounding box center [837, 258] width 23 height 23
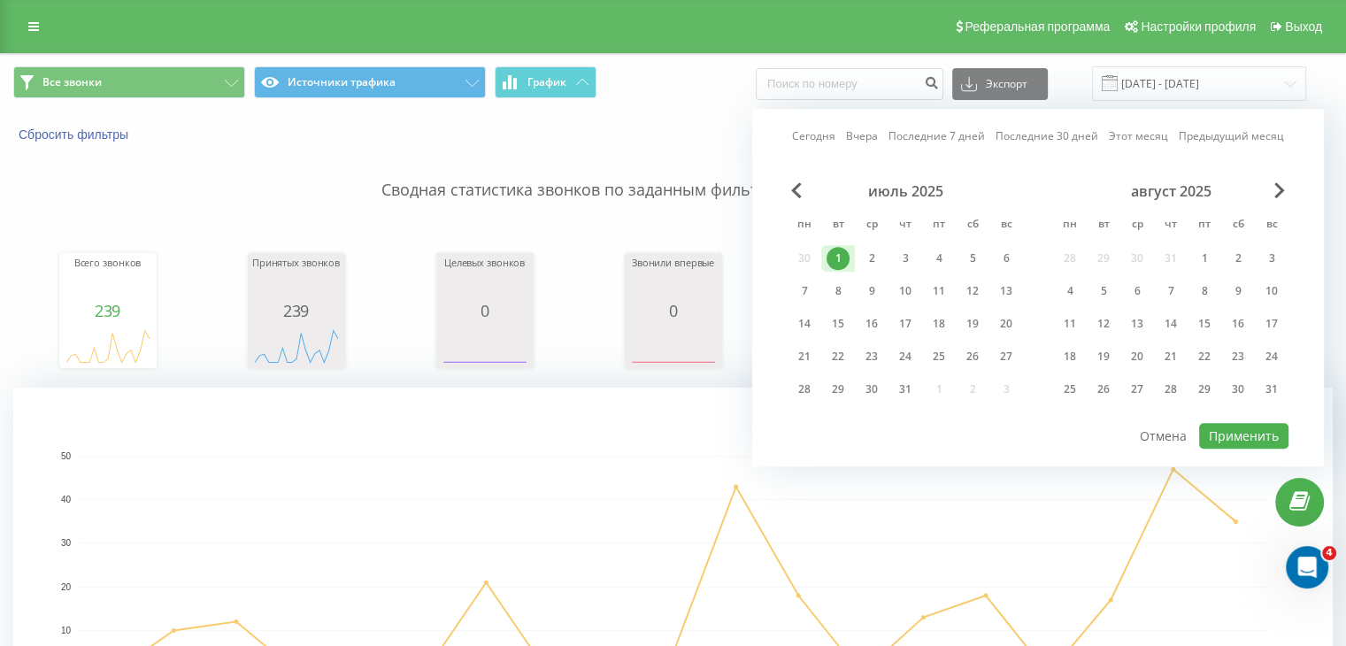
drag, startPoint x: 893, startPoint y: 383, endPoint x: 981, endPoint y: 410, distance: 92.4
click at [894, 384] on div "31" at bounding box center [905, 389] width 23 height 23
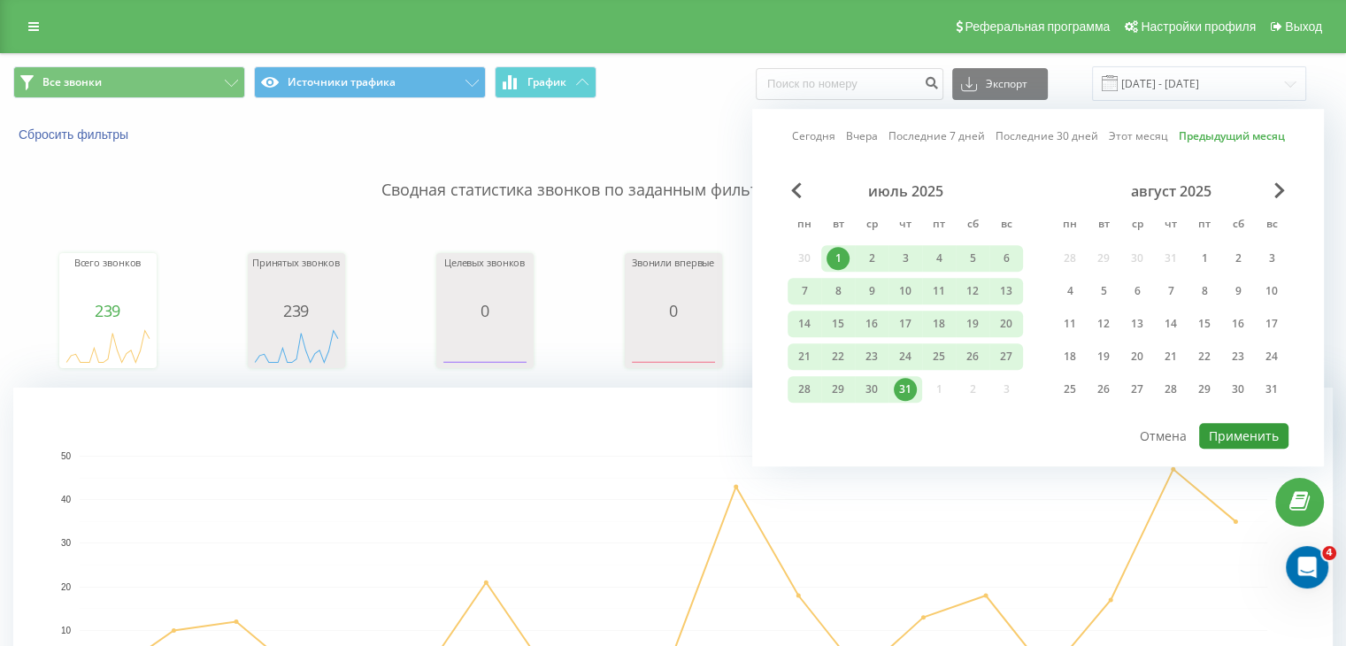
click at [1229, 423] on button "Применить" at bounding box center [1243, 436] width 89 height 26
type input "[DATE] - [DATE]"
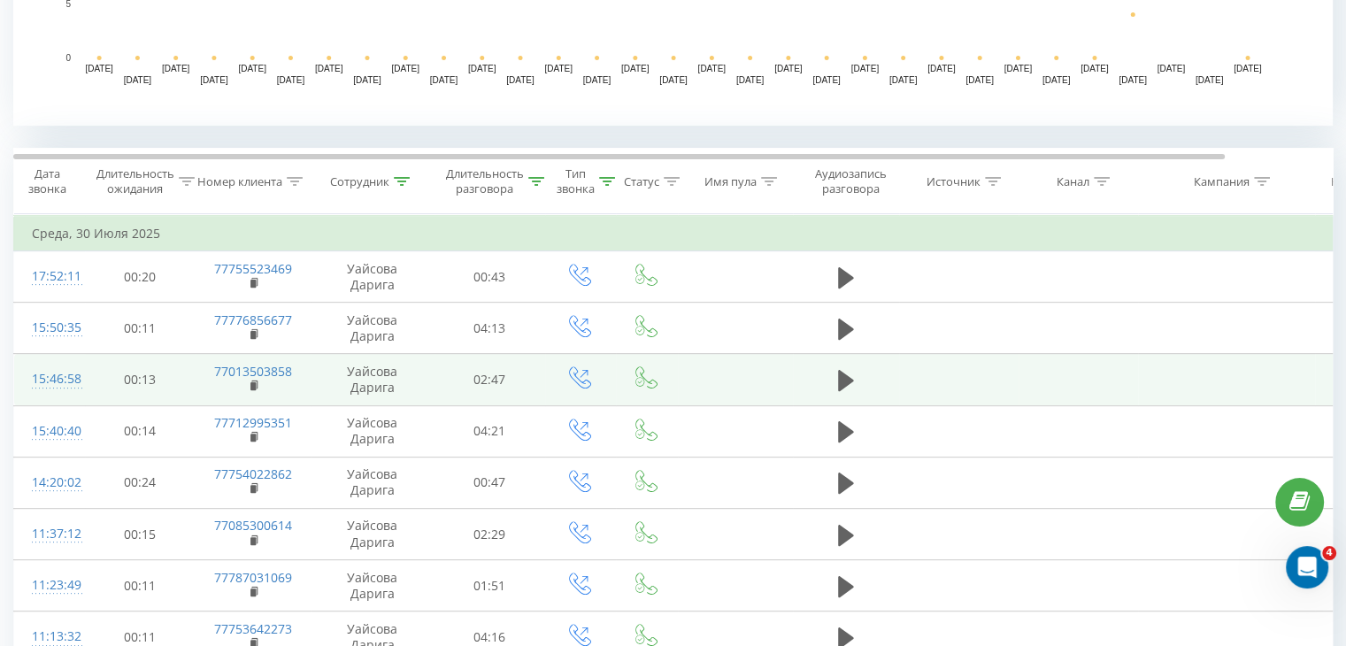
scroll to position [619, 0]
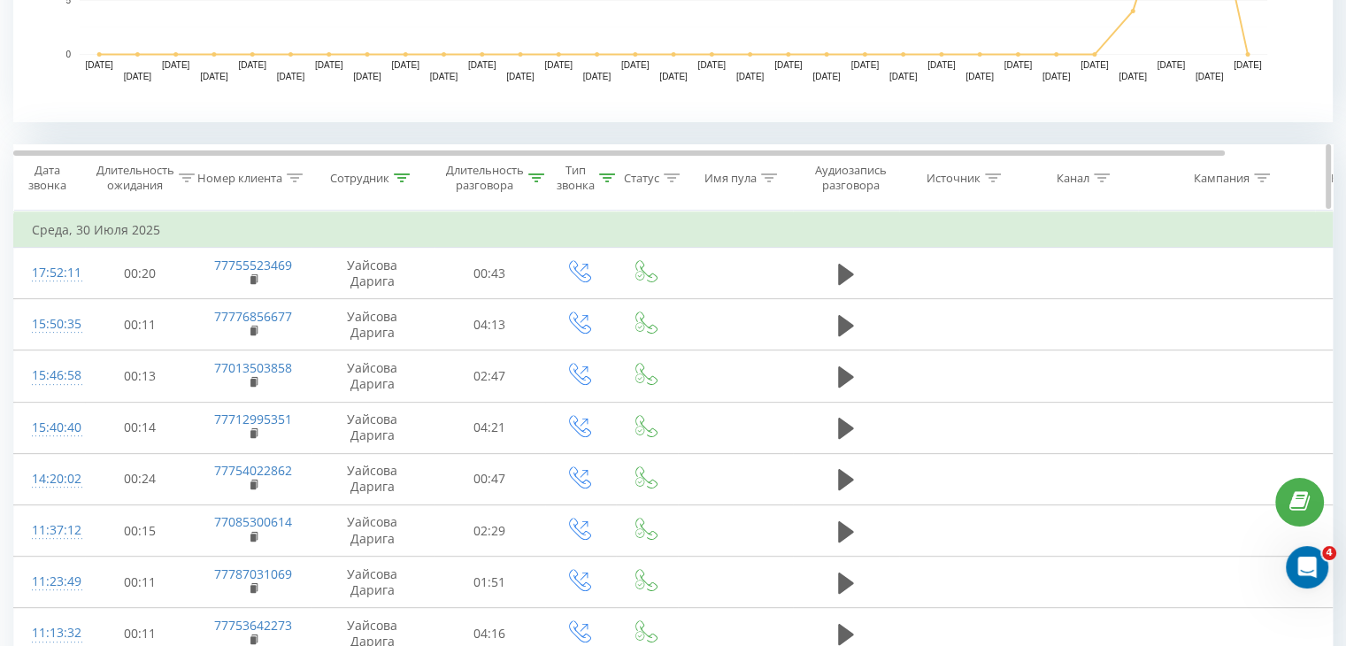
click at [407, 176] on icon at bounding box center [402, 177] width 16 height 9
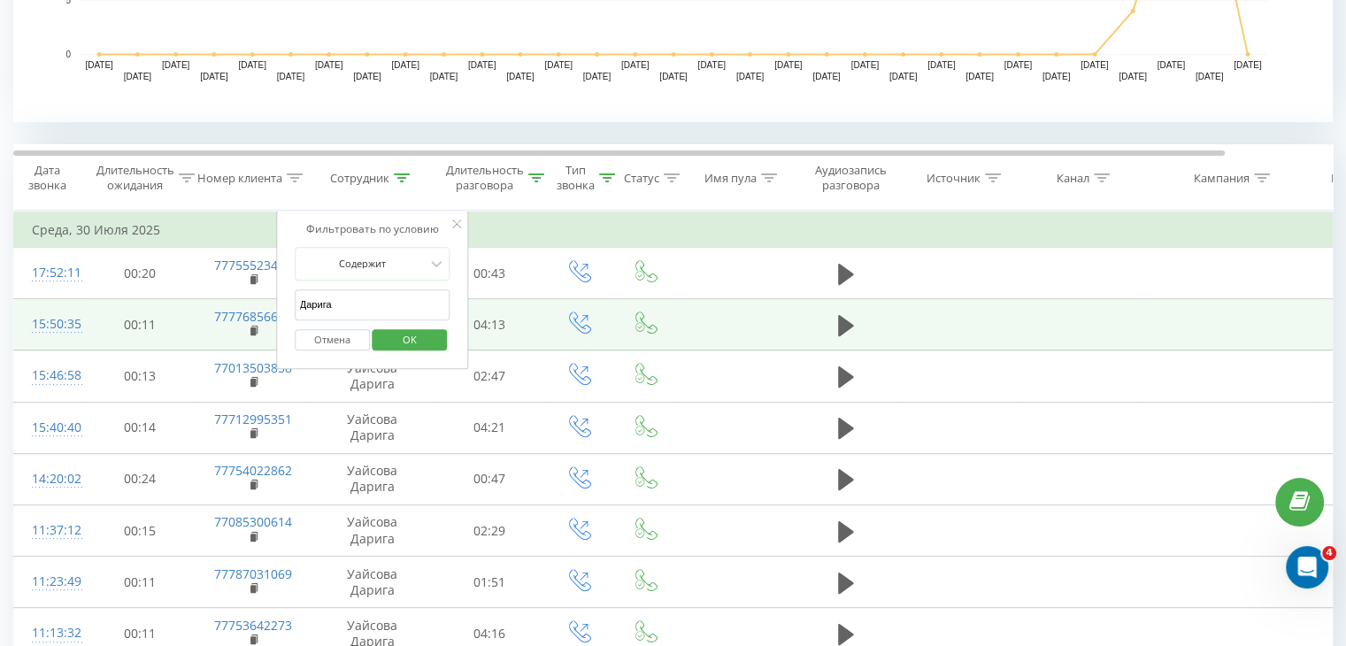
drag, startPoint x: 357, startPoint y: 305, endPoint x: 265, endPoint y: 302, distance: 93.0
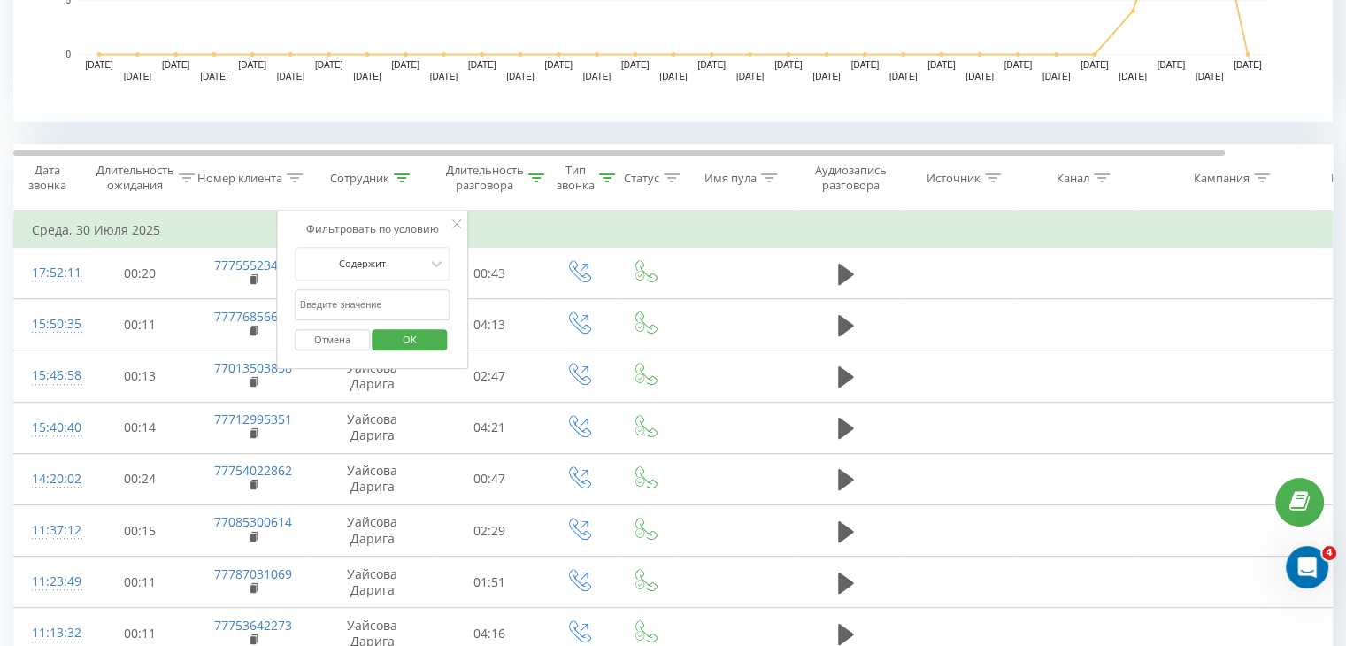
click at [400, 338] on span "OK" at bounding box center [410, 339] width 50 height 27
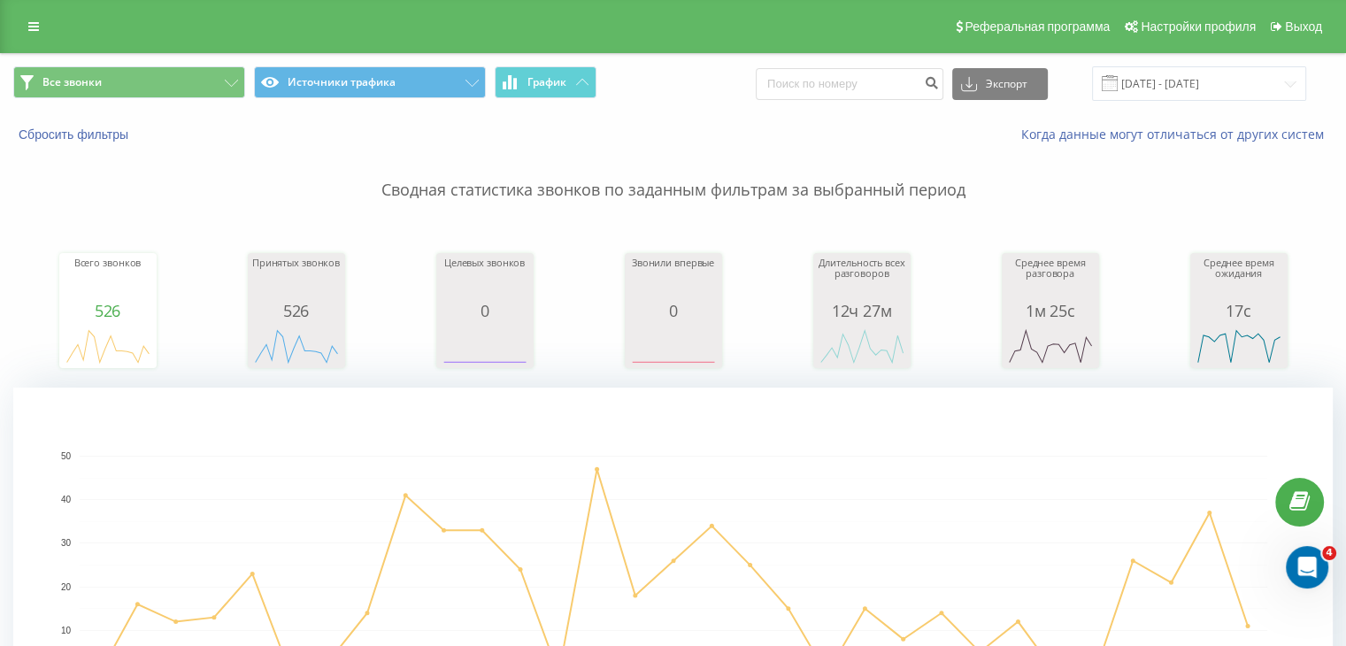
click at [1174, 107] on div "Все звонки Источники трафика График Экспорт .csv .xls .xlsx [DATE] - [DATE]" at bounding box center [673, 83] width 1344 height 59
click at [1165, 89] on input "[DATE] - [DATE]" at bounding box center [1199, 83] width 214 height 35
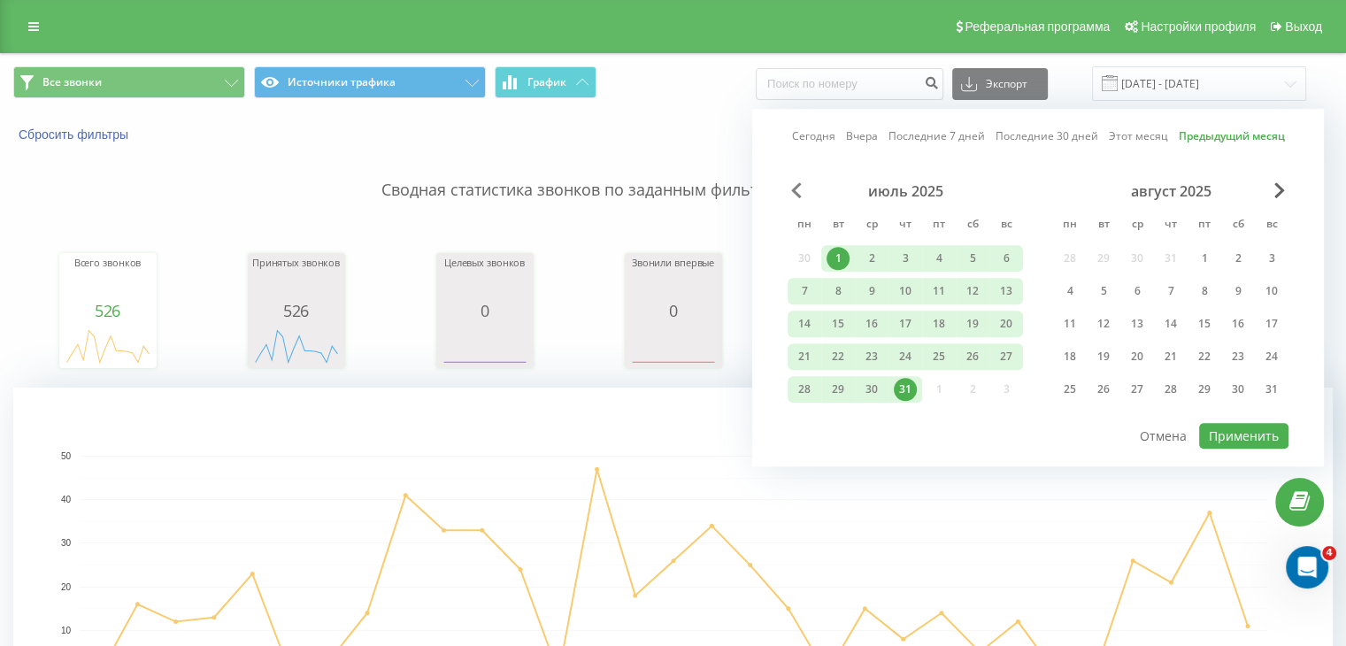
click at [794, 191] on span "Previous Month" at bounding box center [796, 190] width 11 height 16
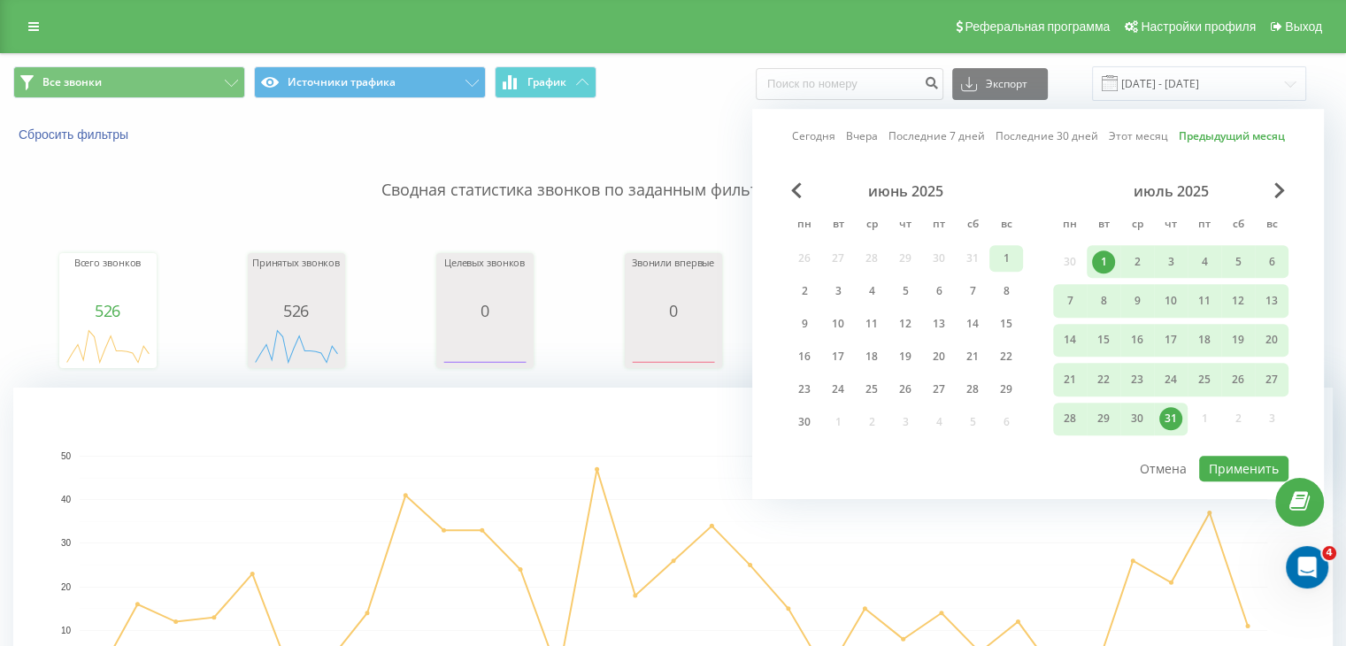
click at [998, 257] on div "1" at bounding box center [1006, 258] width 23 height 23
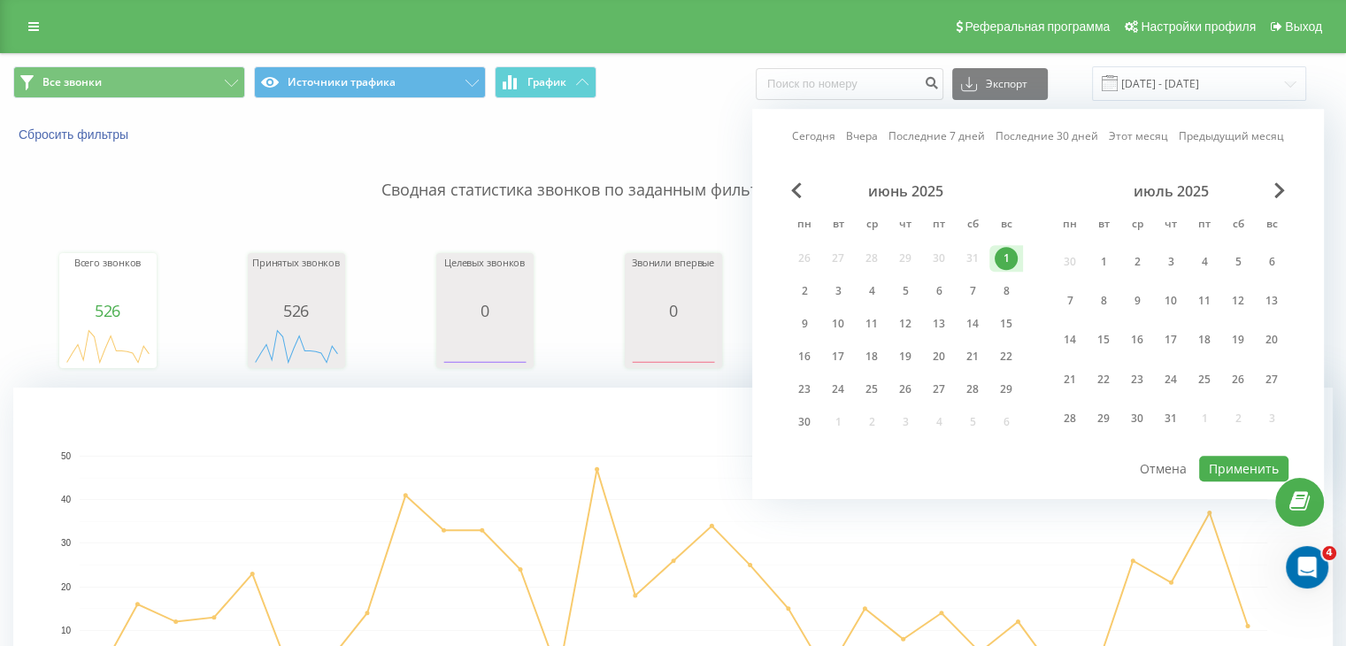
drag, startPoint x: 805, startPoint y: 420, endPoint x: 1033, endPoint y: 440, distance: 228.3
click at [806, 420] on div "30" at bounding box center [804, 422] width 23 height 23
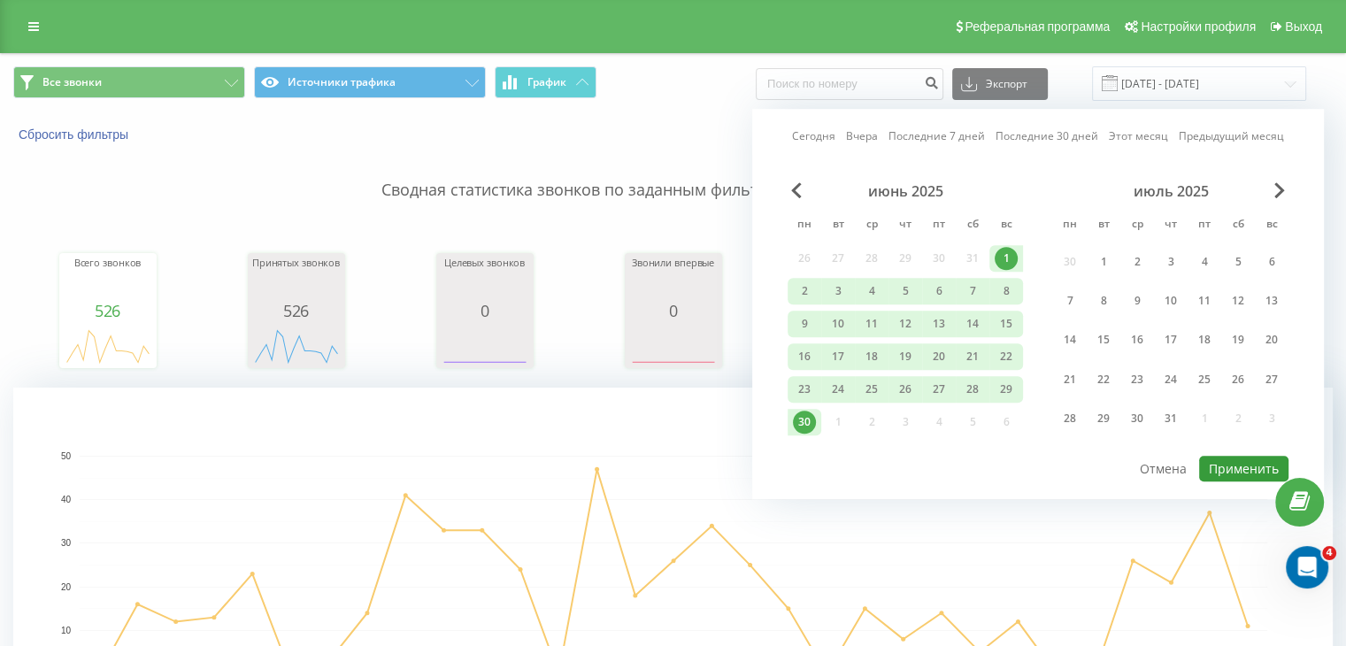
click at [1238, 465] on button "Применить" at bounding box center [1243, 469] width 89 height 26
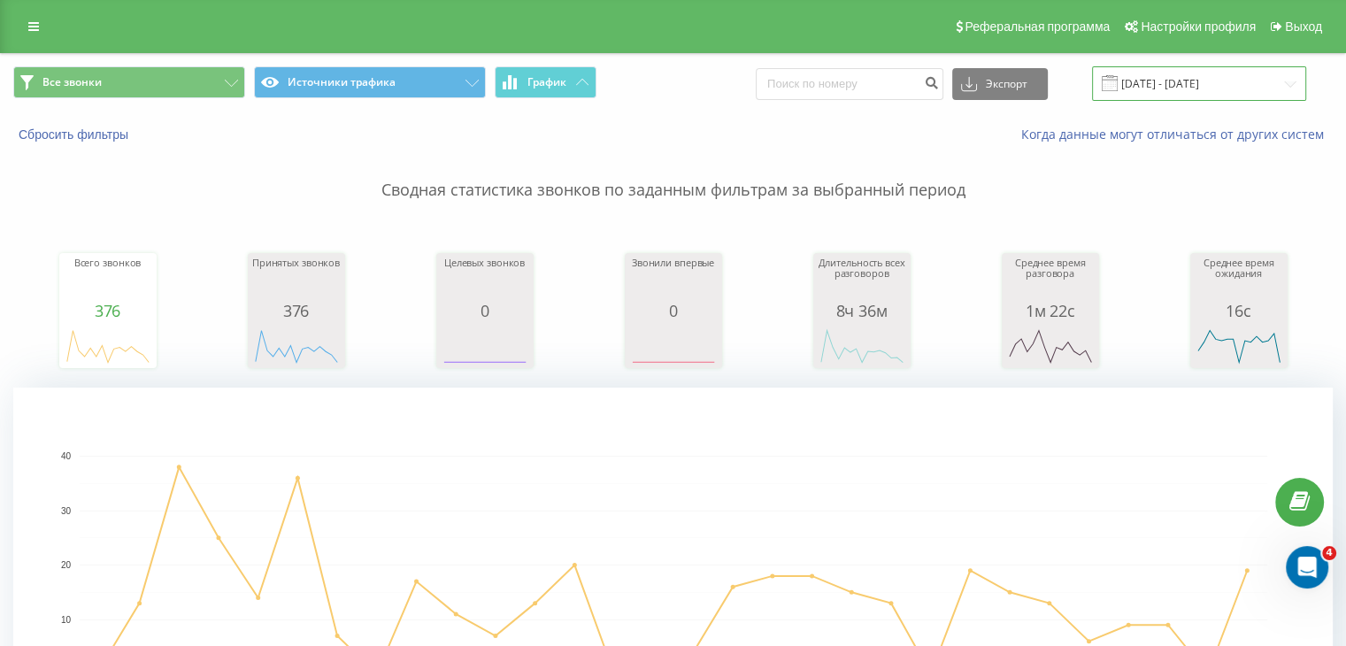
click at [1157, 85] on input "[DATE] - [DATE]" at bounding box center [1199, 83] width 214 height 35
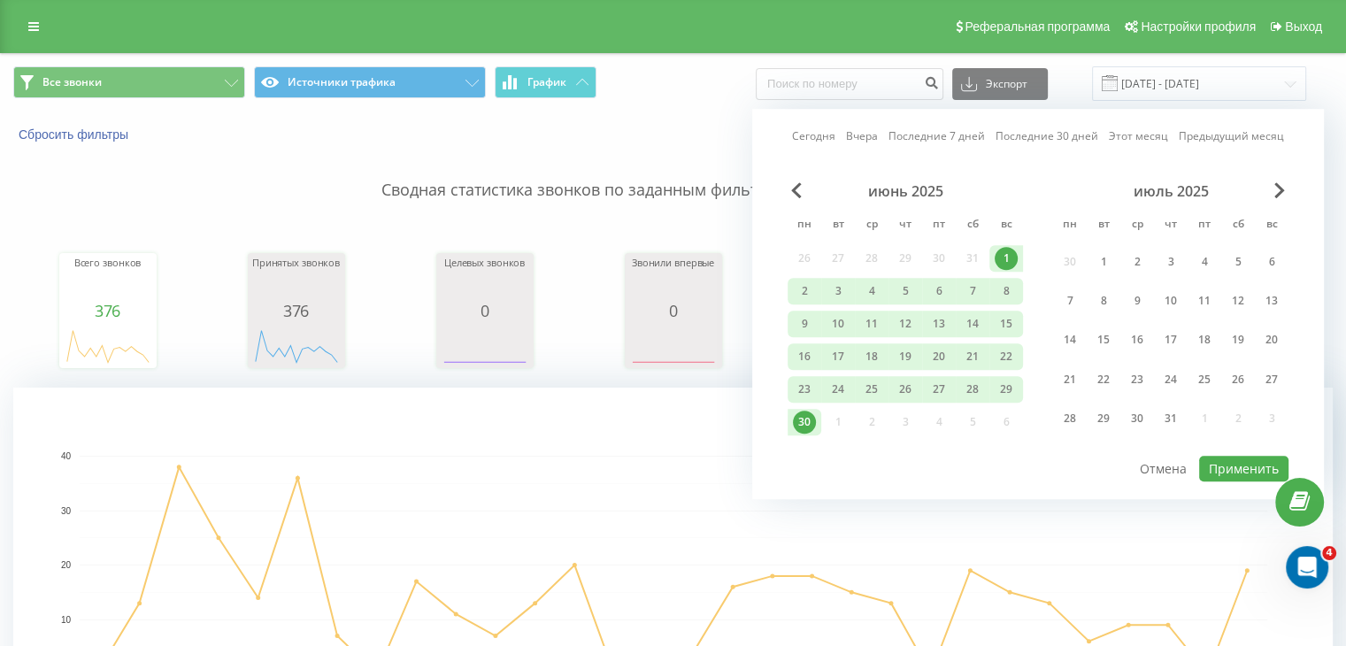
click at [808, 193] on div "июнь 2025" at bounding box center [905, 191] width 235 height 18
click at [795, 195] on span "Previous Month" at bounding box center [796, 190] width 11 height 16
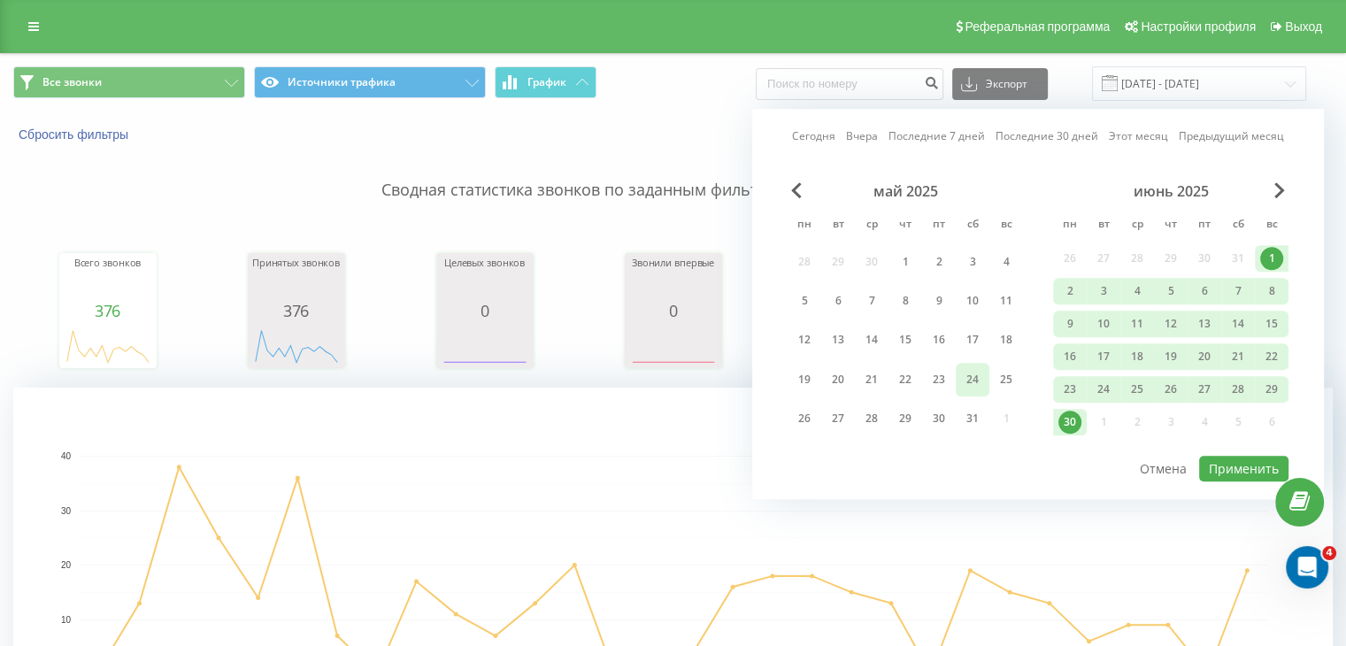
drag, startPoint x: 903, startPoint y: 259, endPoint x: 970, endPoint y: 375, distance: 134.0
click at [903, 261] on div "1" at bounding box center [905, 261] width 23 height 23
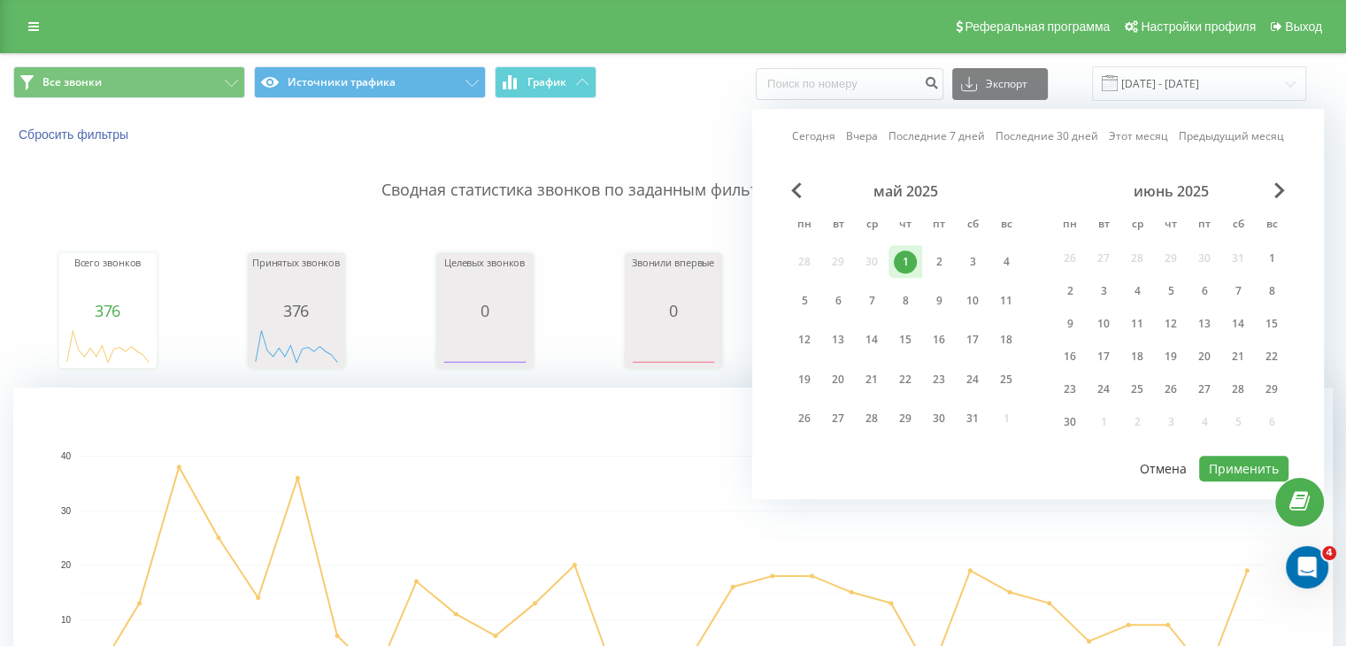
drag, startPoint x: 971, startPoint y: 411, endPoint x: 1135, endPoint y: 450, distance: 169.1
click at [972, 411] on div "31" at bounding box center [972, 418] width 23 height 23
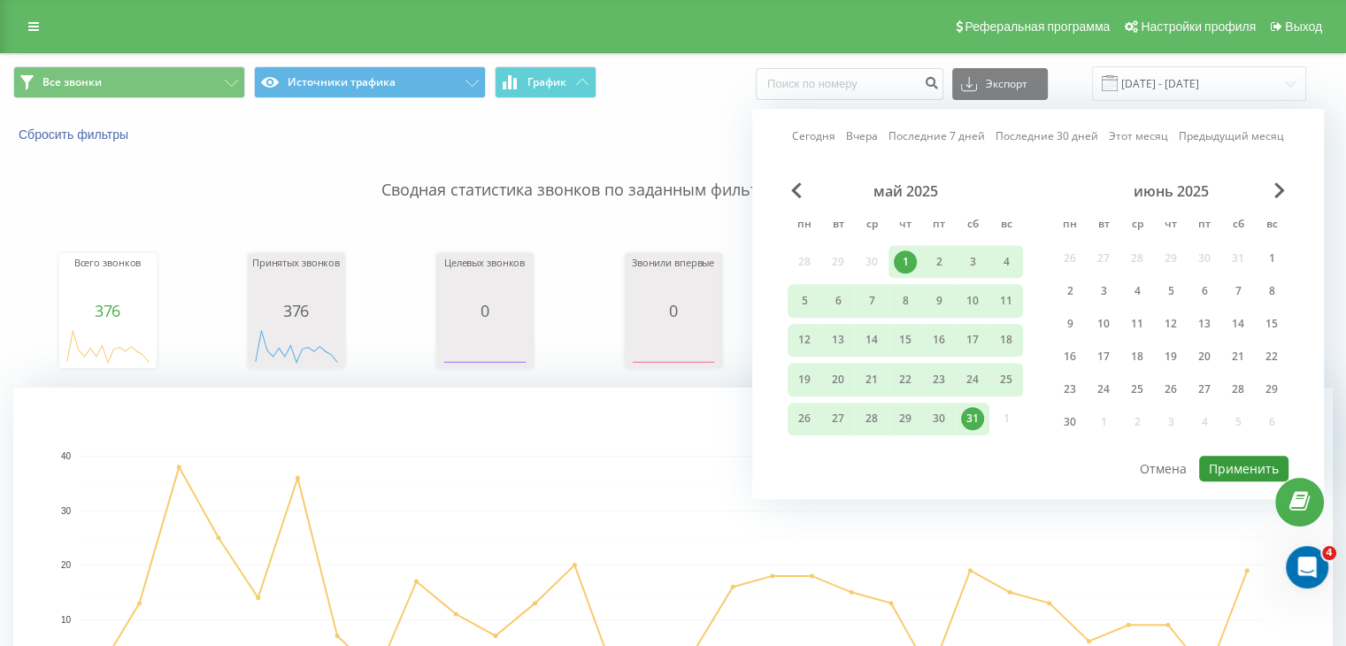
click at [1227, 457] on button "Применить" at bounding box center [1243, 469] width 89 height 26
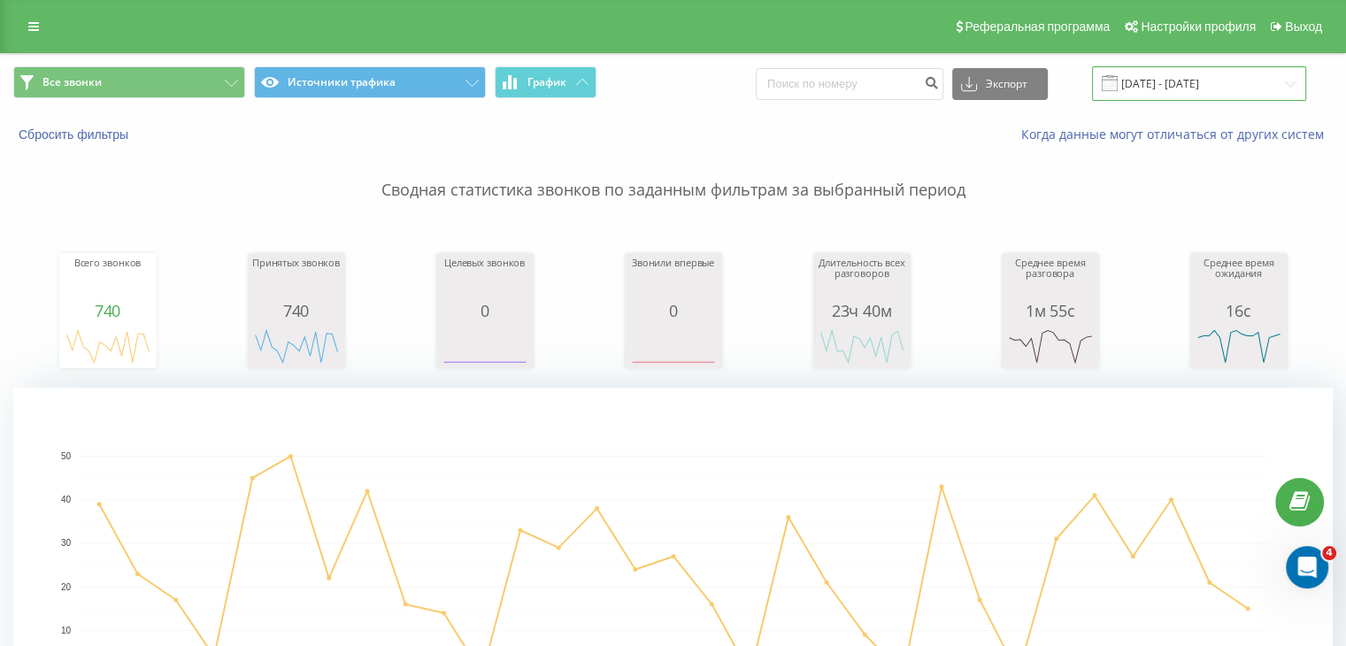
click at [1153, 80] on input "[DATE] - [DATE]" at bounding box center [1199, 83] width 214 height 35
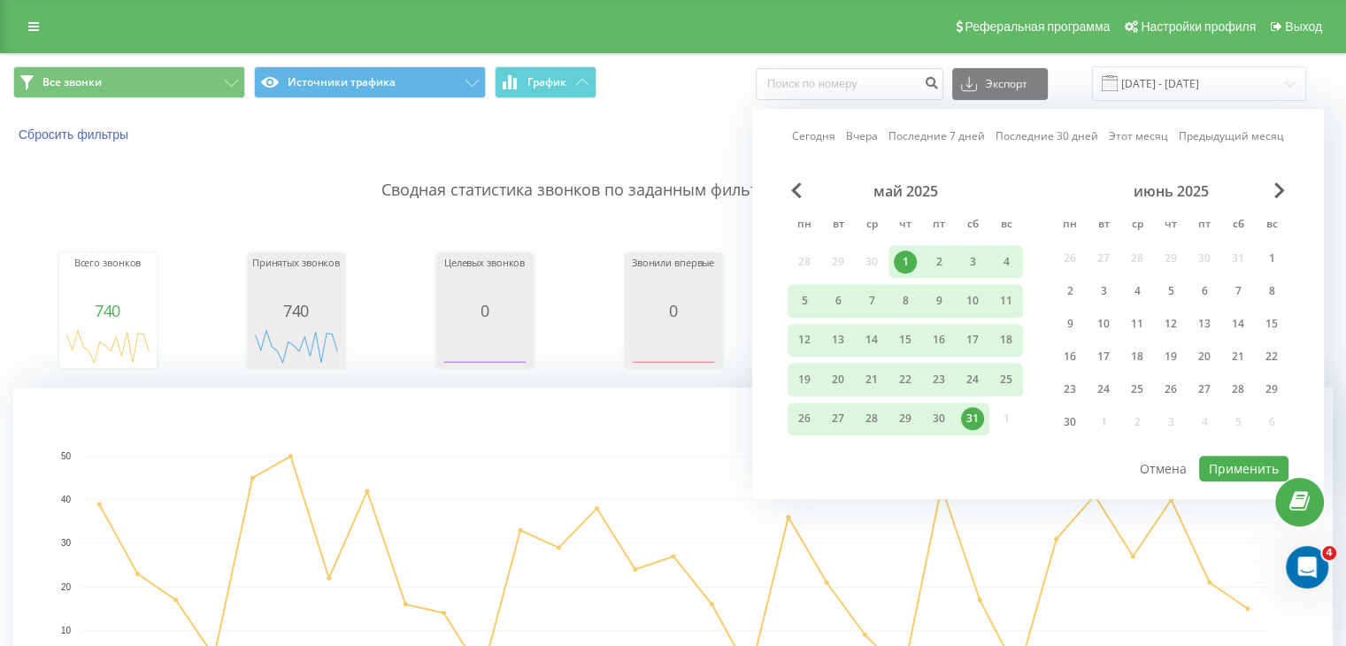
click at [788, 202] on div "май 2025 пн вт ср чт пт сб вс 28 29 30 1 2 3 4 5 6 7 8 9 10 11 12 13 14 15 16 1…" at bounding box center [905, 311] width 235 height 259
click at [793, 193] on span "Previous Month" at bounding box center [796, 190] width 11 height 16
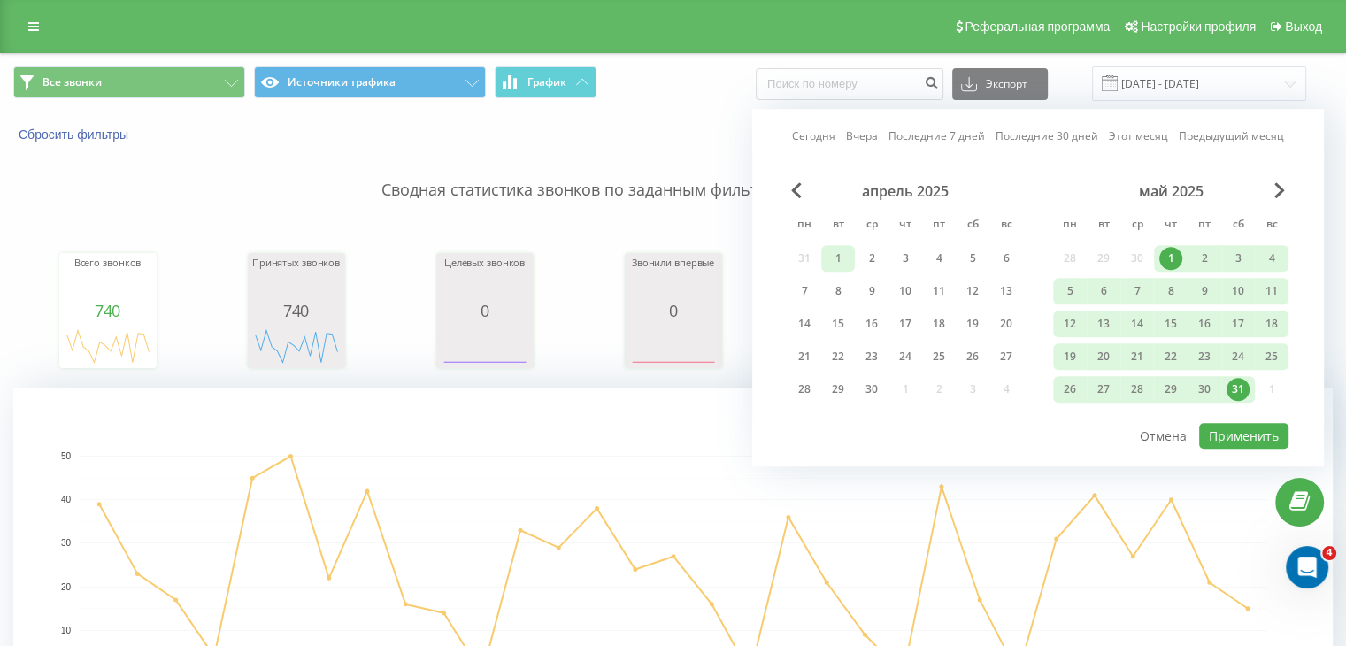
click at [834, 258] on div "1" at bounding box center [837, 258] width 23 height 23
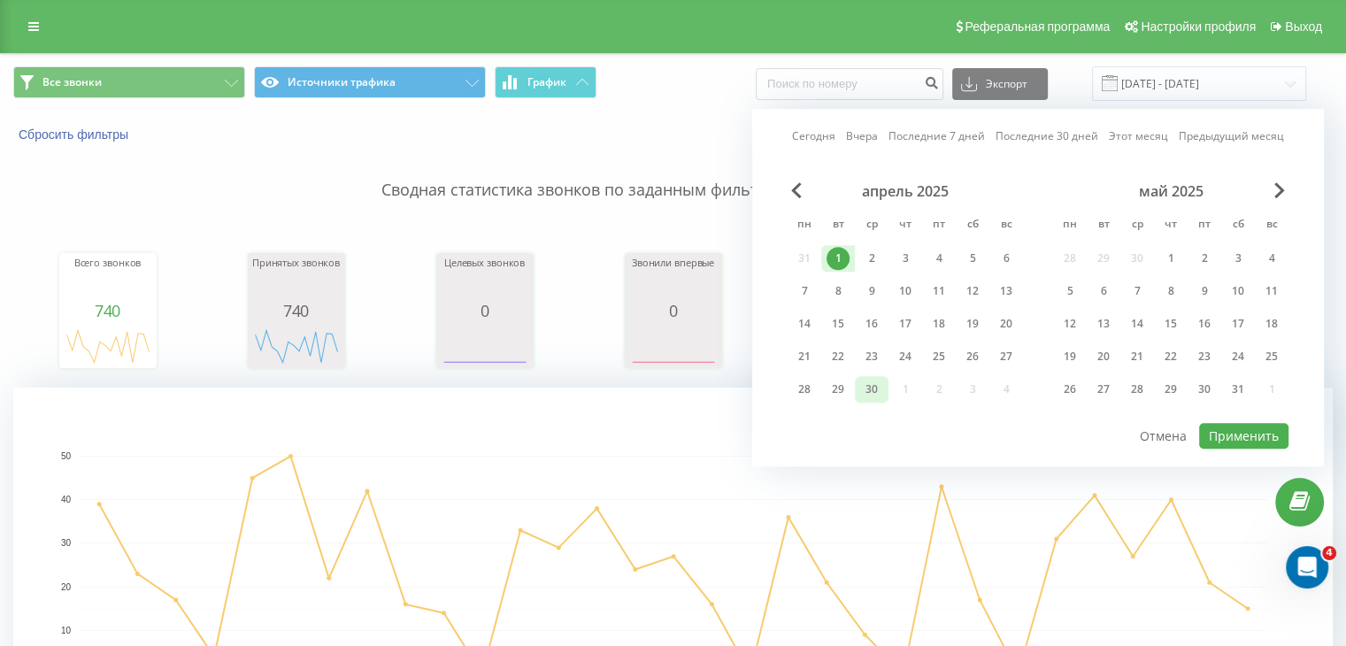
click at [878, 383] on div "30" at bounding box center [871, 389] width 23 height 23
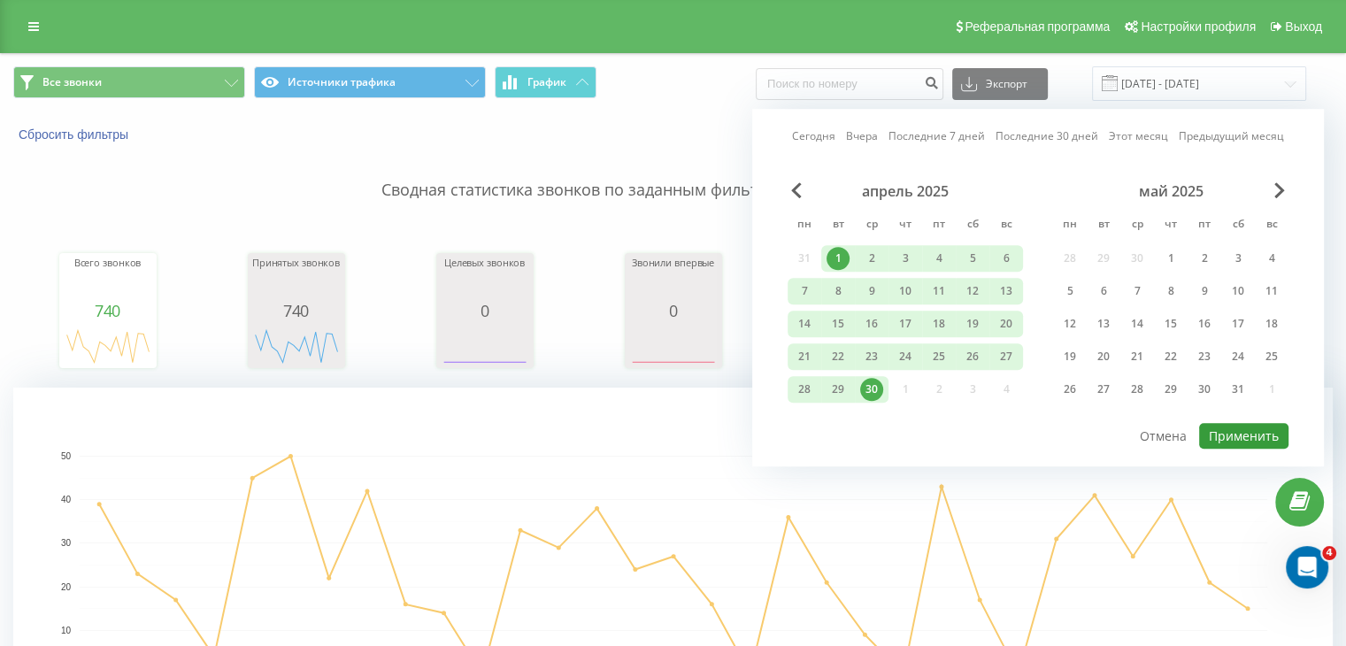
click at [1220, 424] on button "Применить" at bounding box center [1243, 436] width 89 height 26
type input "[DATE] - [DATE]"
